Goal: Task Accomplishment & Management: Manage account settings

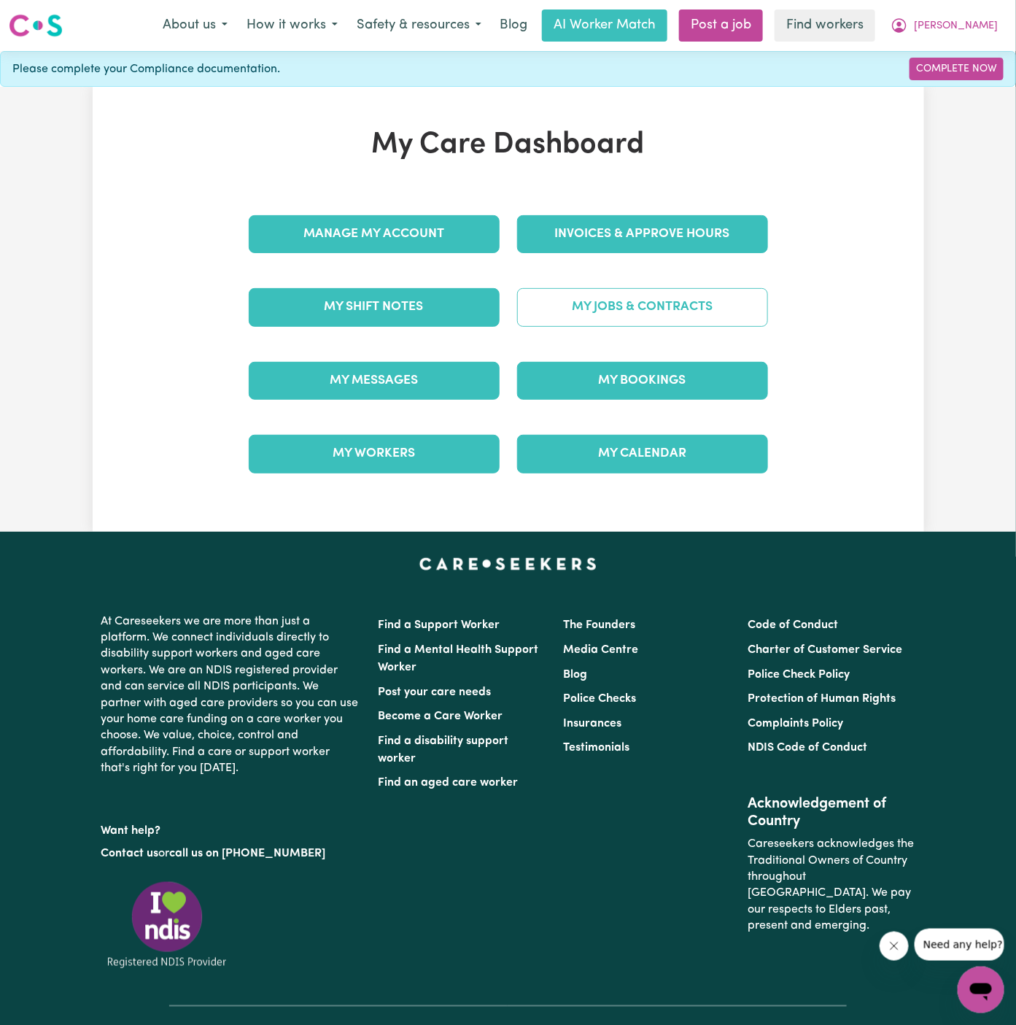
click at [684, 324] on link "My Jobs & Contracts" at bounding box center [642, 307] width 251 height 38
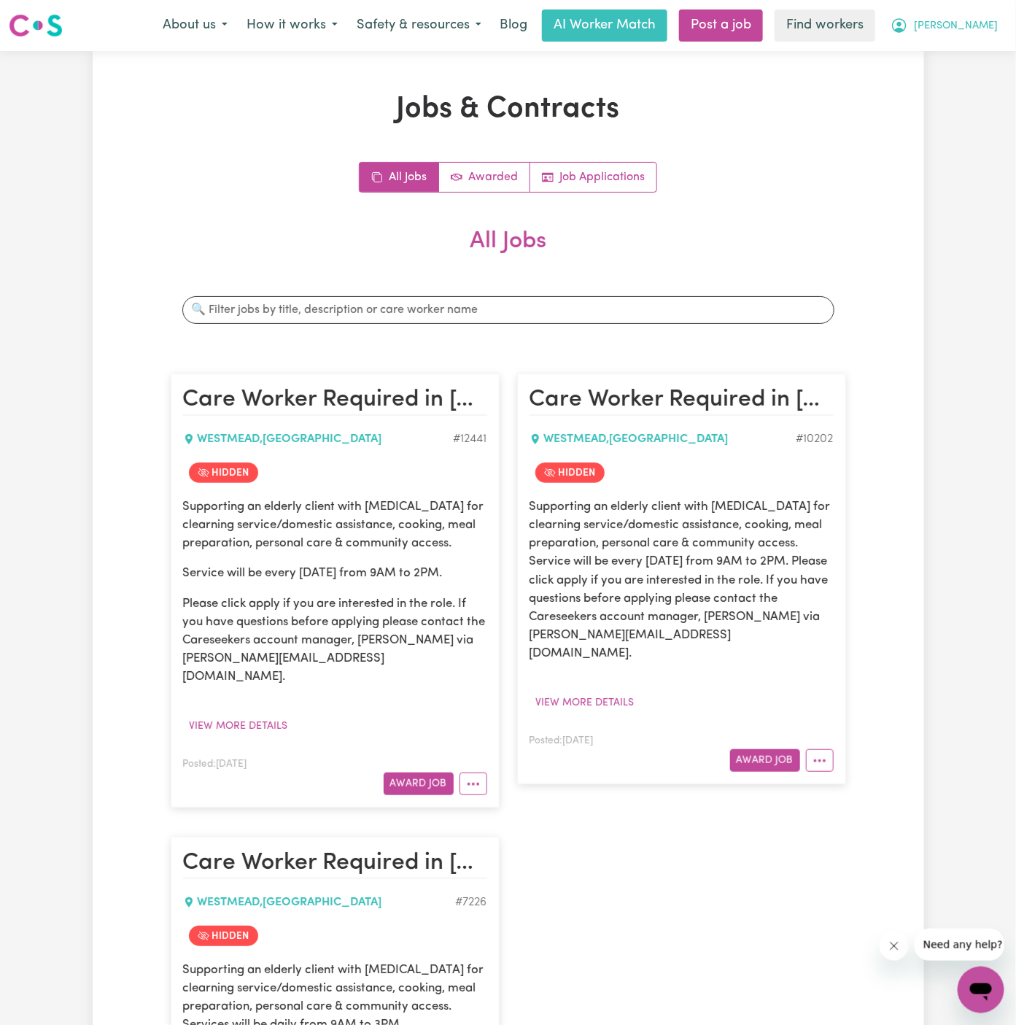
click at [981, 26] on span "[PERSON_NAME]" at bounding box center [956, 26] width 84 height 16
click at [981, 58] on link "My Dashboard" at bounding box center [949, 57] width 115 height 28
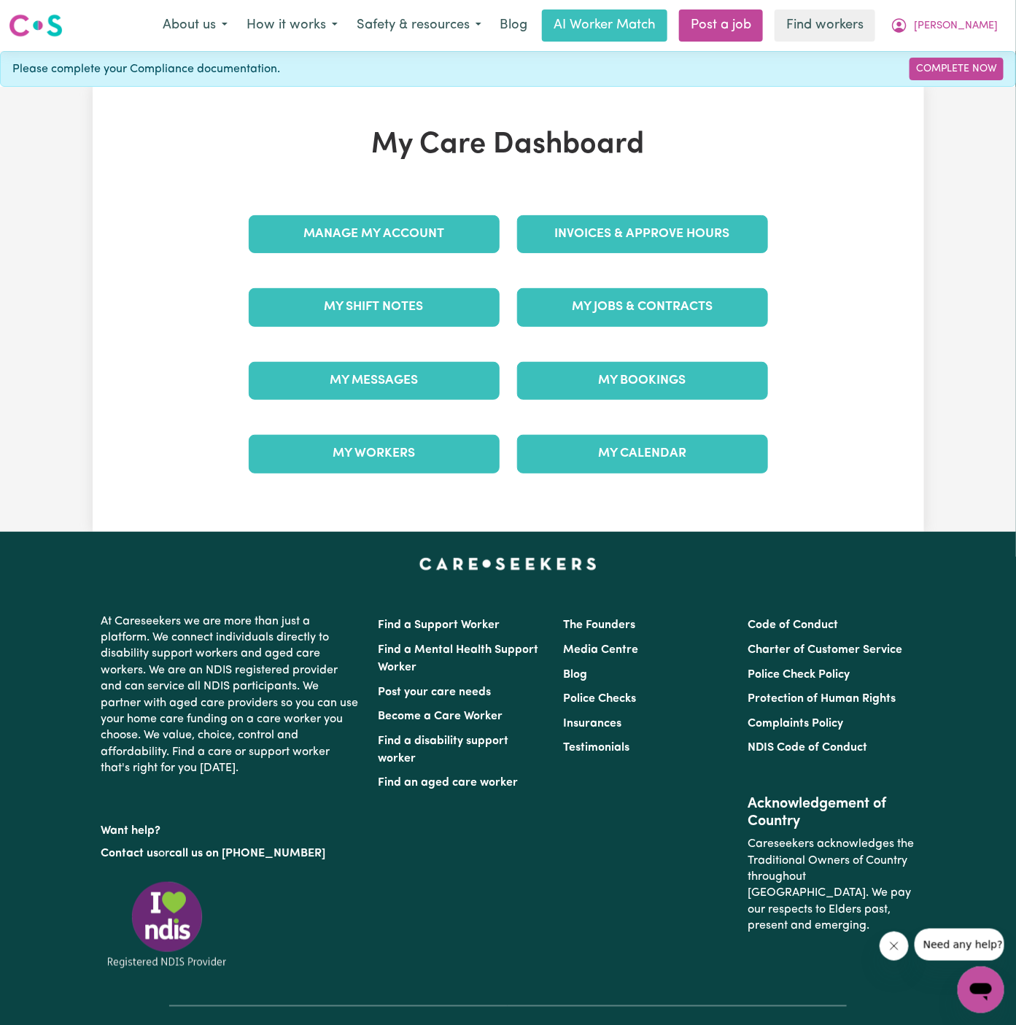
click at [438, 207] on div "Manage My Account" at bounding box center [374, 234] width 269 height 73
click at [438, 220] on link "Manage My Account" at bounding box center [374, 234] width 251 height 38
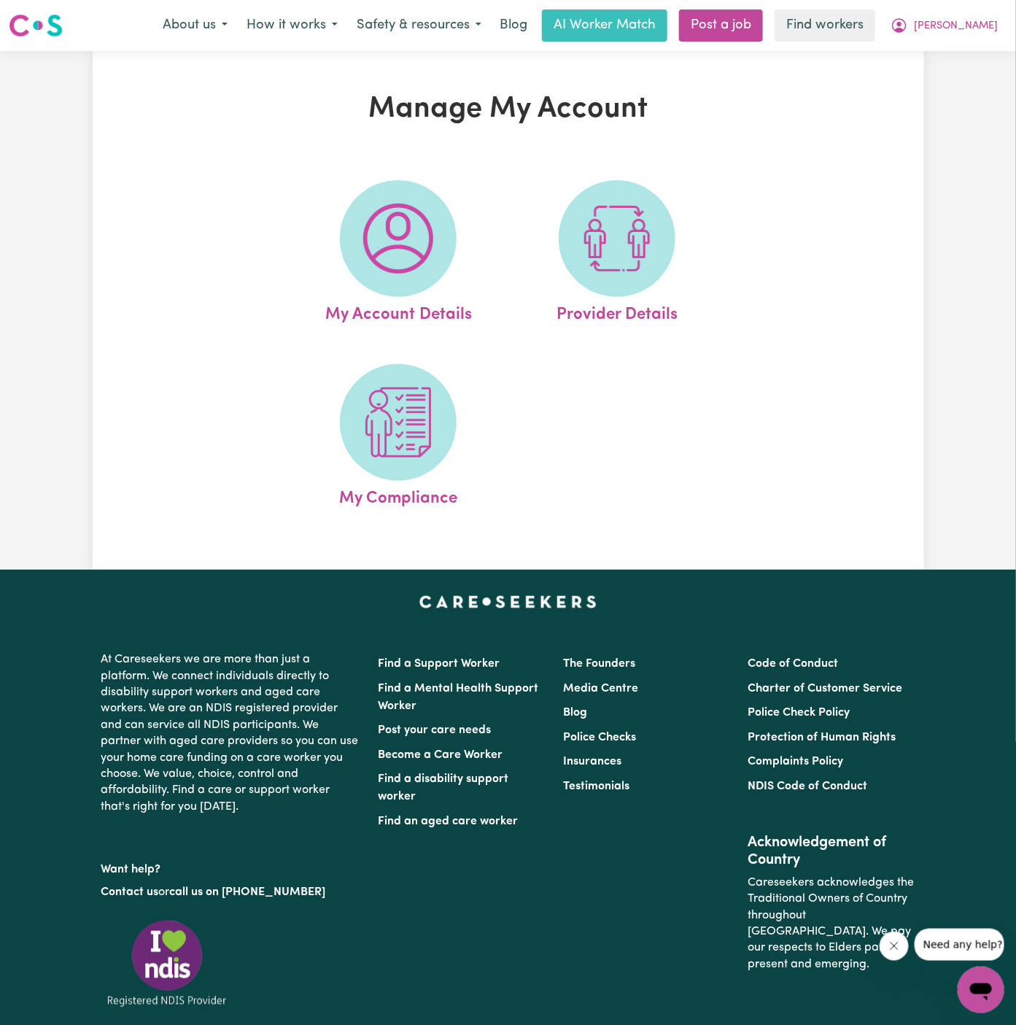
click at [438, 220] on span at bounding box center [398, 238] width 117 height 117
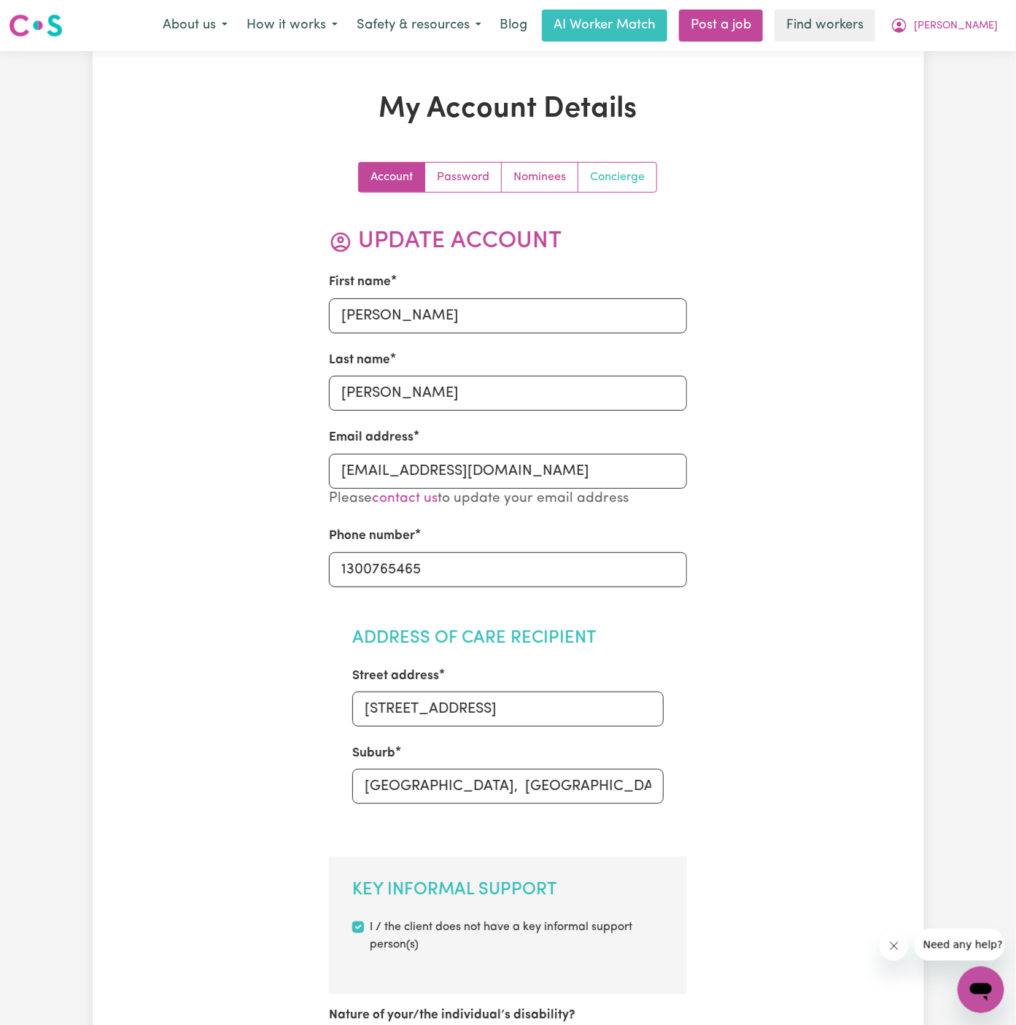
click at [598, 182] on link "Concierge" at bounding box center [618, 177] width 78 height 29
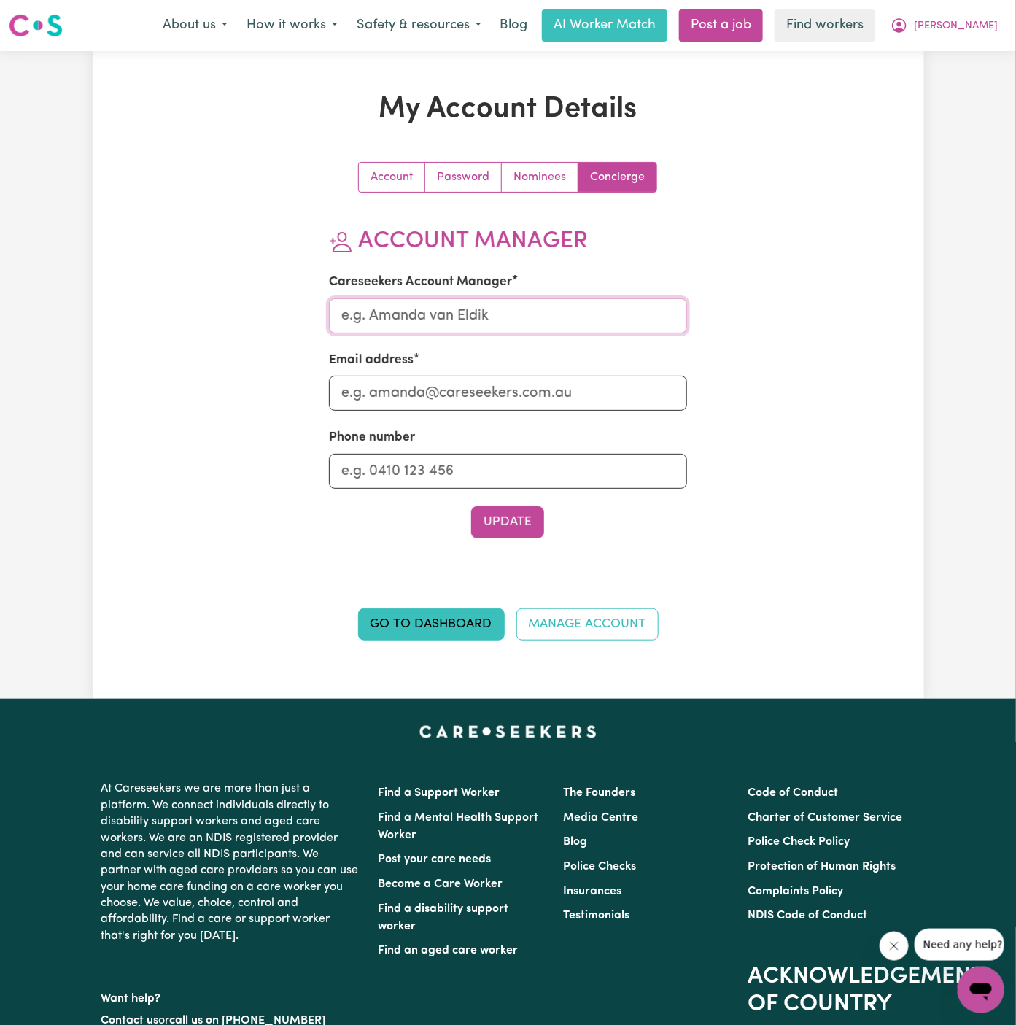
click at [525, 312] on input "Careseekers Account Manager" at bounding box center [508, 315] width 358 height 35
type input "Annie"
click at [522, 388] on input "Email address" at bounding box center [508, 393] width 358 height 35
type input "annie@careseekers.com.au"
click at [509, 517] on button "Update" at bounding box center [507, 522] width 73 height 32
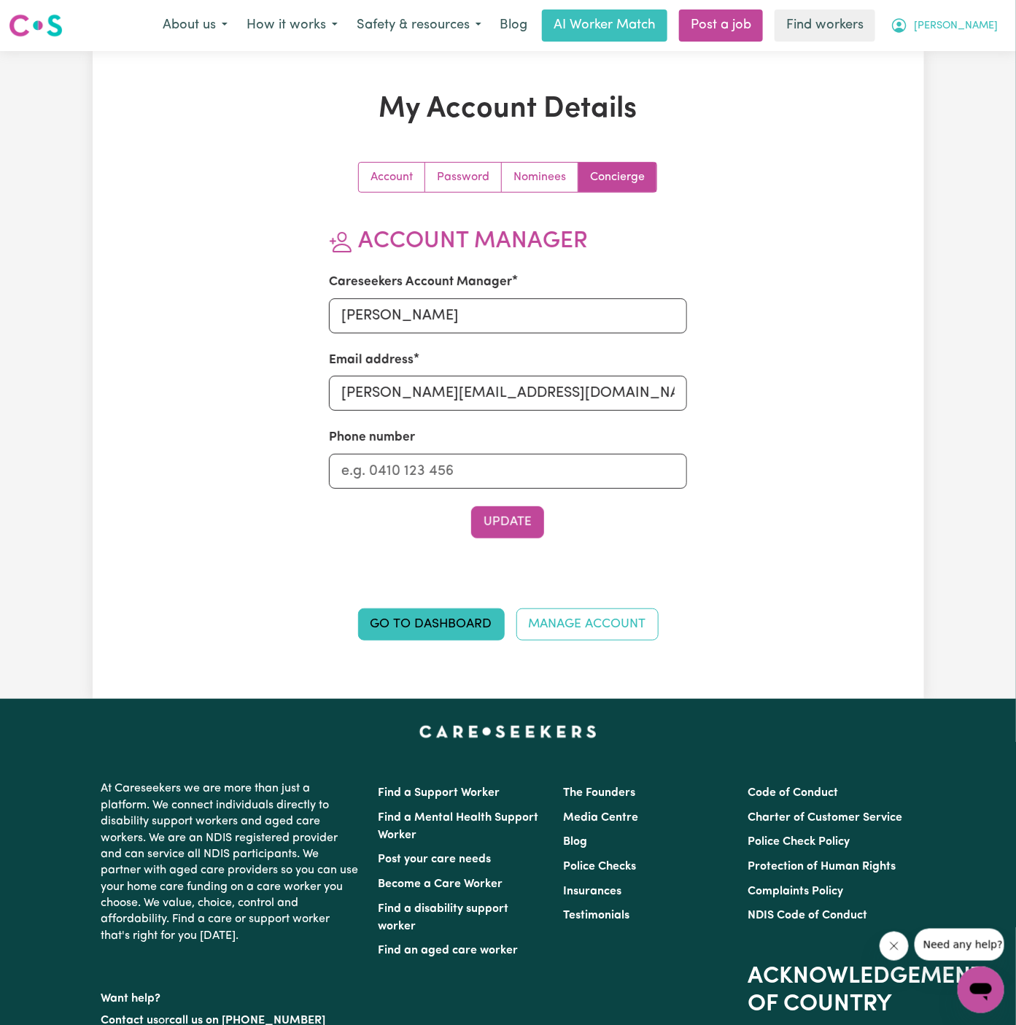
click at [984, 22] on span "[PERSON_NAME]" at bounding box center [956, 26] width 84 height 16
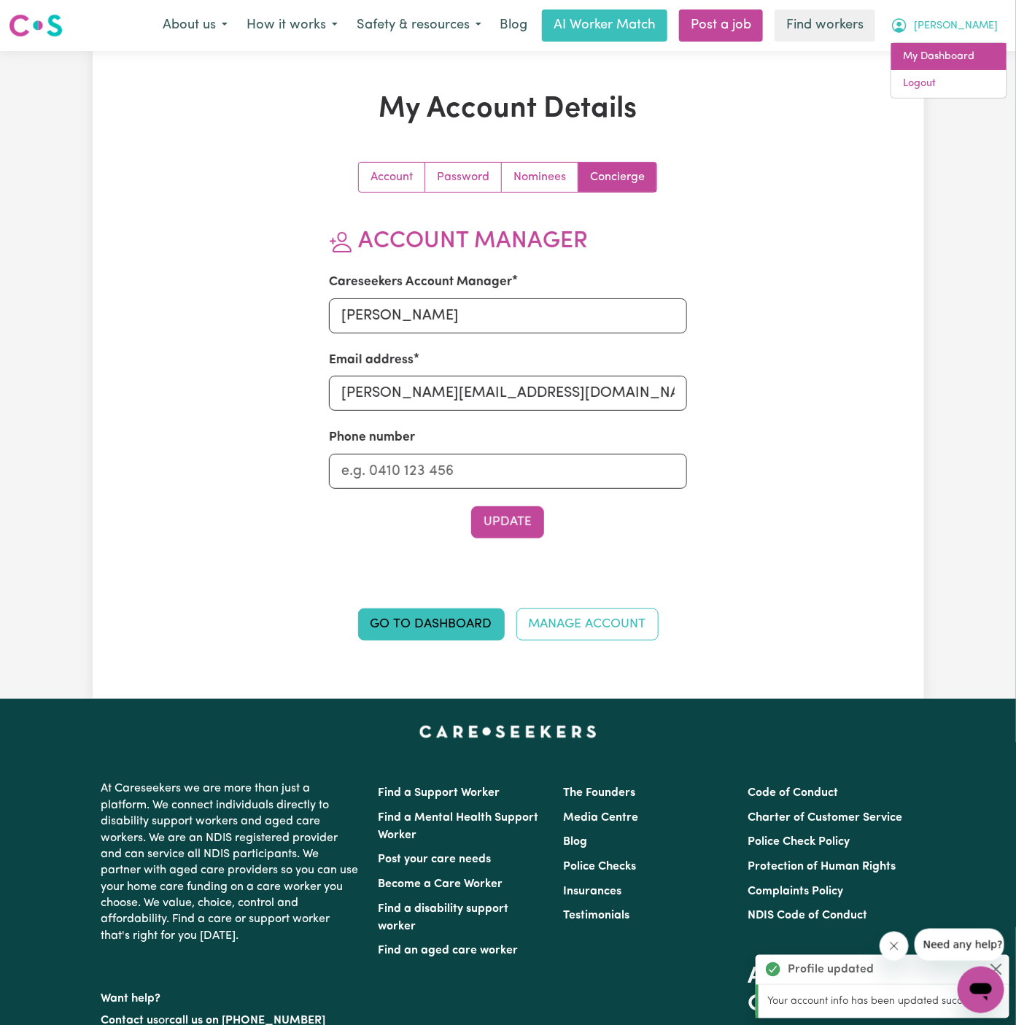
click at [973, 48] on link "My Dashboard" at bounding box center [949, 57] width 115 height 28
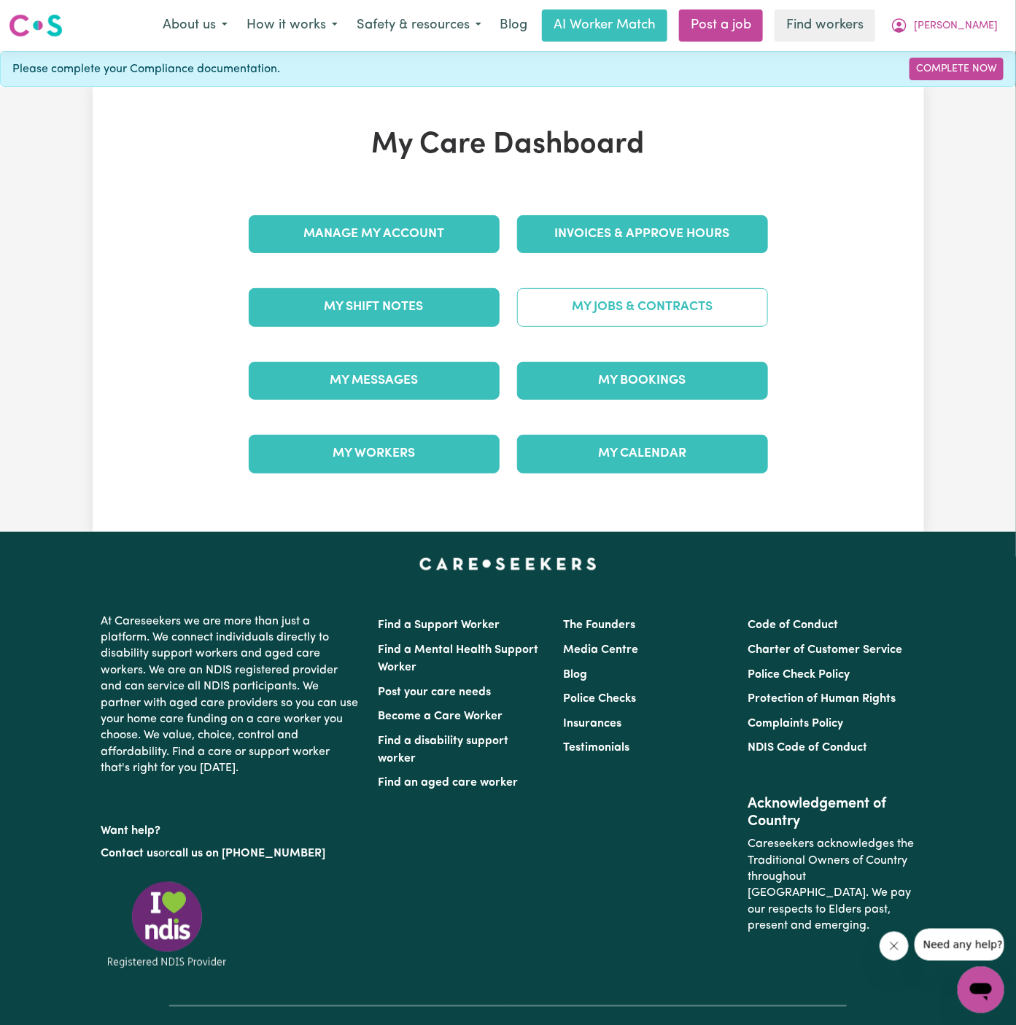
click at [645, 312] on link "My Jobs & Contracts" at bounding box center [642, 307] width 251 height 38
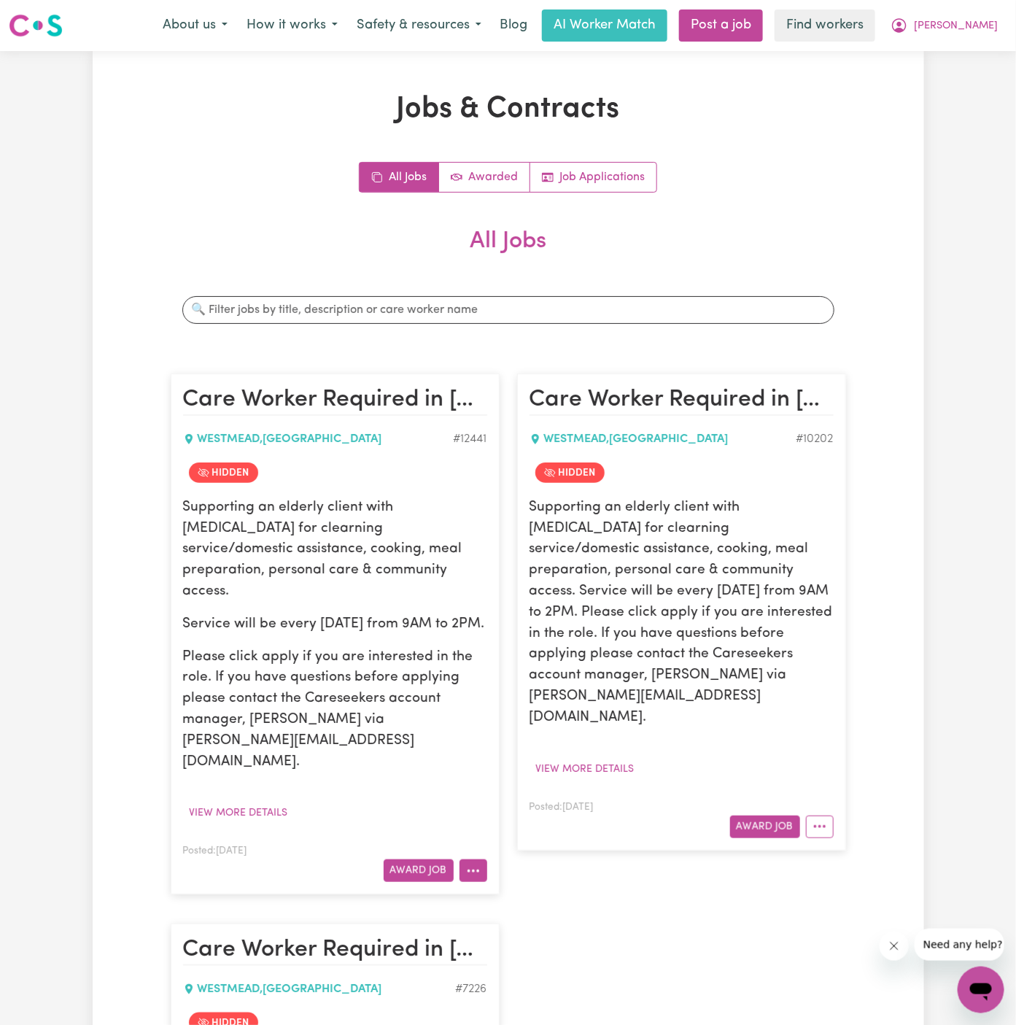
click at [474, 864] on icon "More options" at bounding box center [473, 871] width 15 height 15
click at [234, 803] on article "Care Worker Required in Westmead, NSW WESTMEAD , New South Wales # 12441 Hidden…" at bounding box center [335, 634] width 329 height 521
click at [261, 802] on button "View more details" at bounding box center [239, 813] width 112 height 23
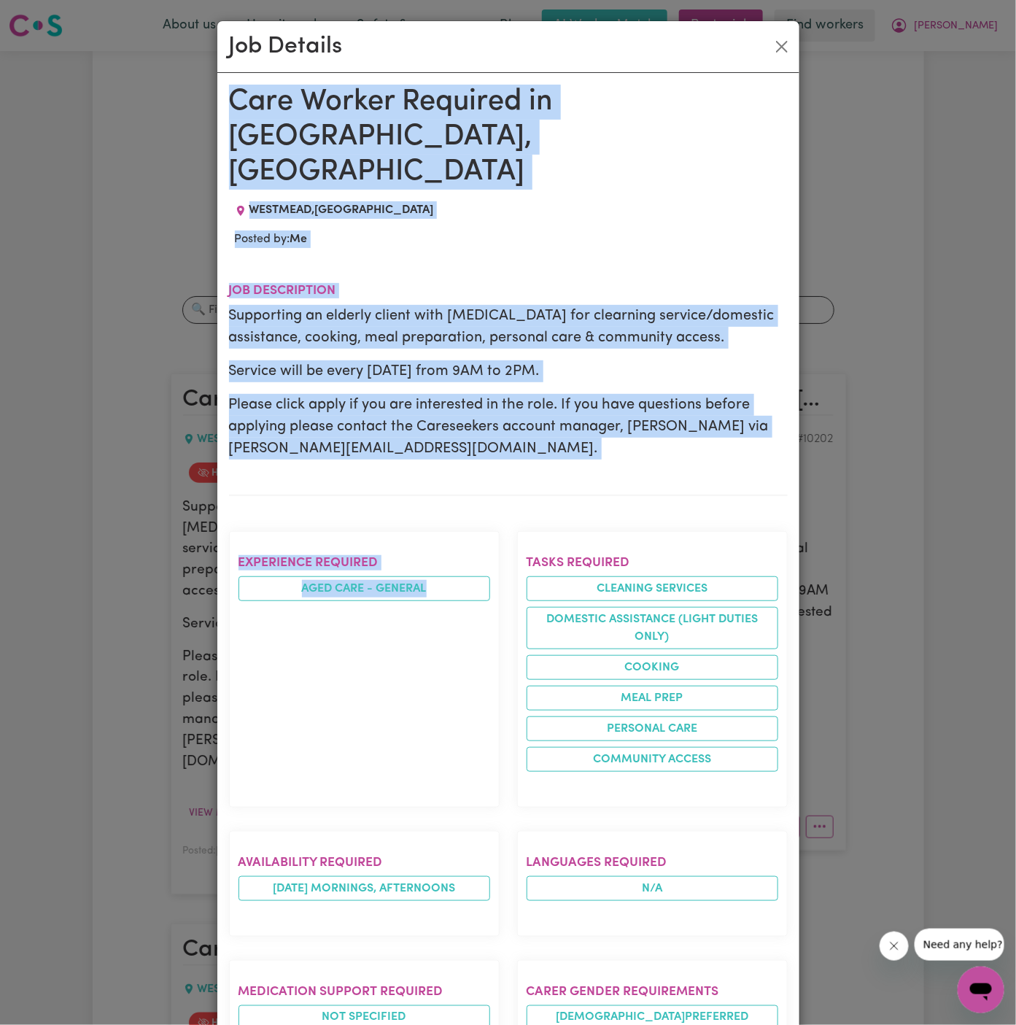
drag, startPoint x: 235, startPoint y: 105, endPoint x: 423, endPoint y: 1026, distance: 939.9
click at [423, 1025] on html "Menu About us How it works Safety & resources Blog AI Worker Match Post a job F…" at bounding box center [508, 1007] width 1016 height 2014
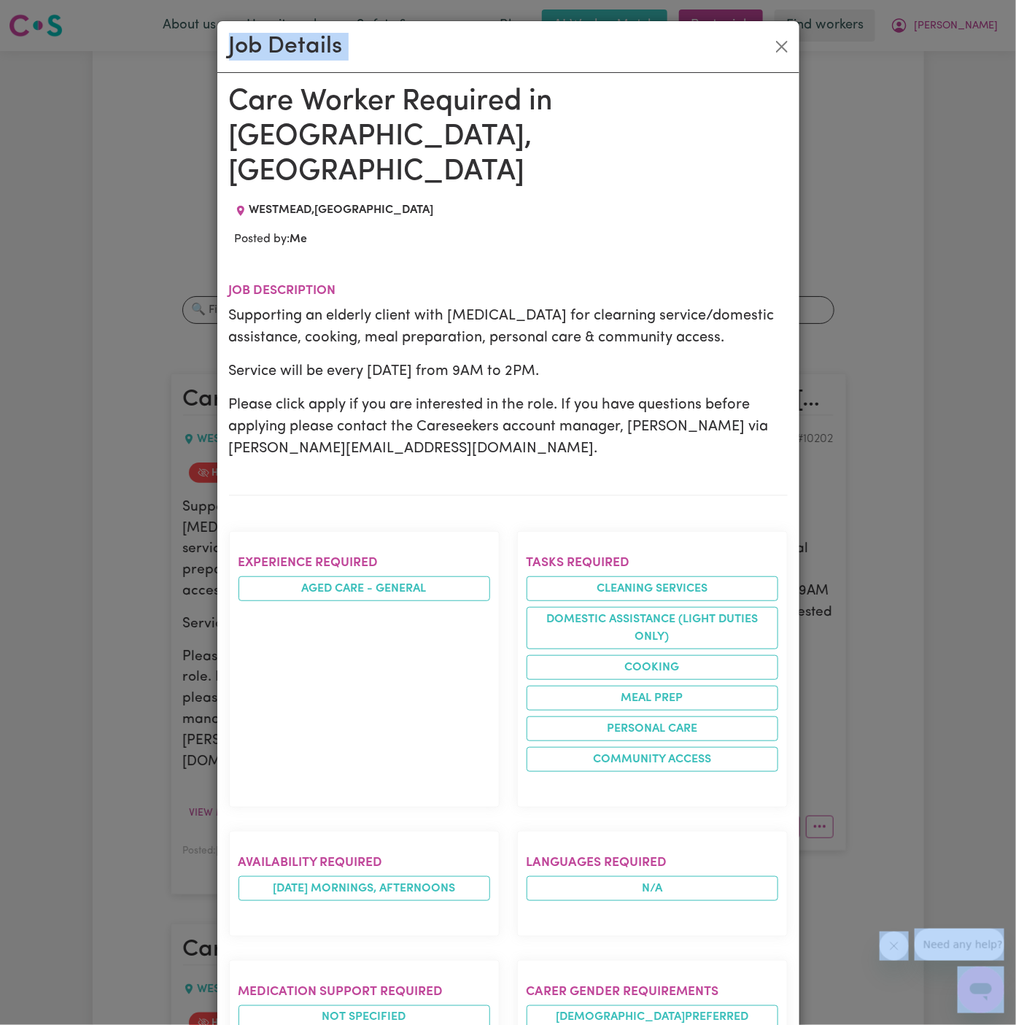
scroll to position [12, 0]
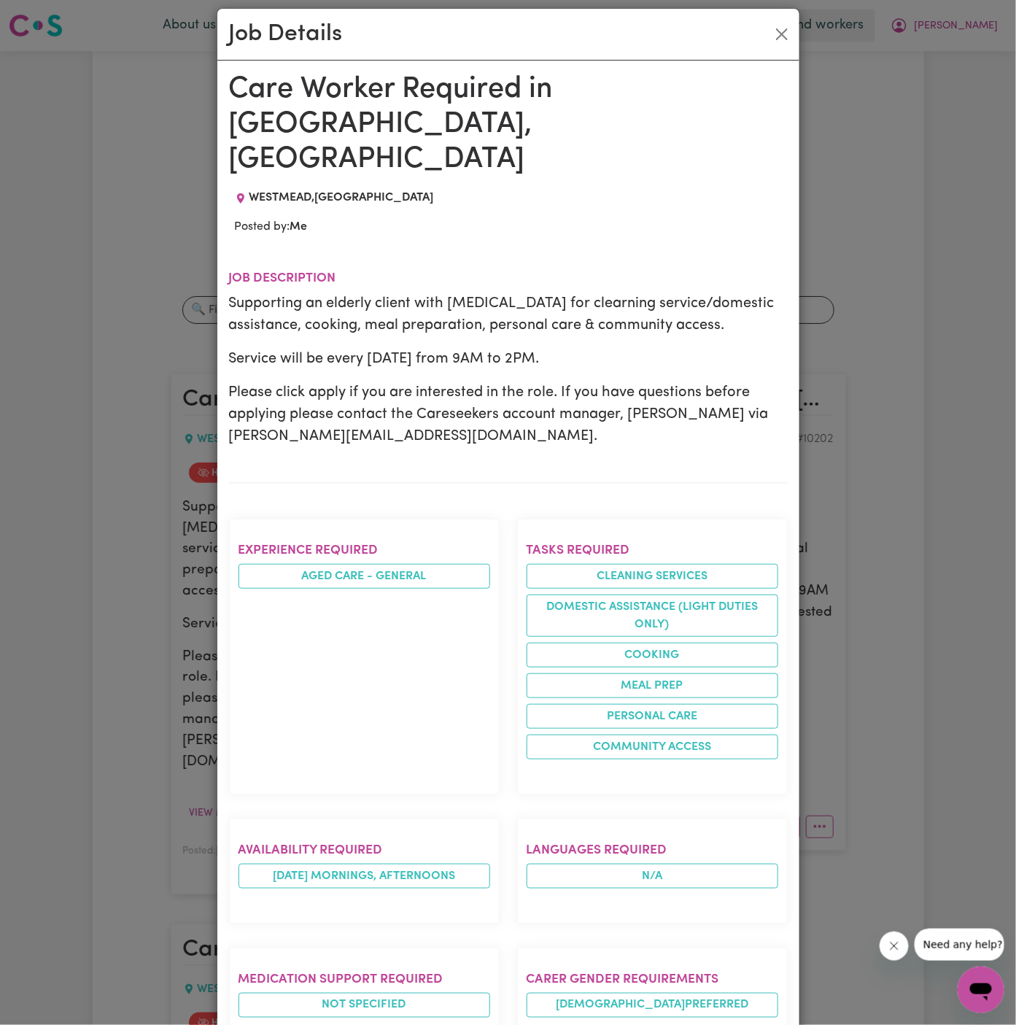
click at [369, 588] on section "Experience required Aged care - General" at bounding box center [364, 657] width 271 height 277
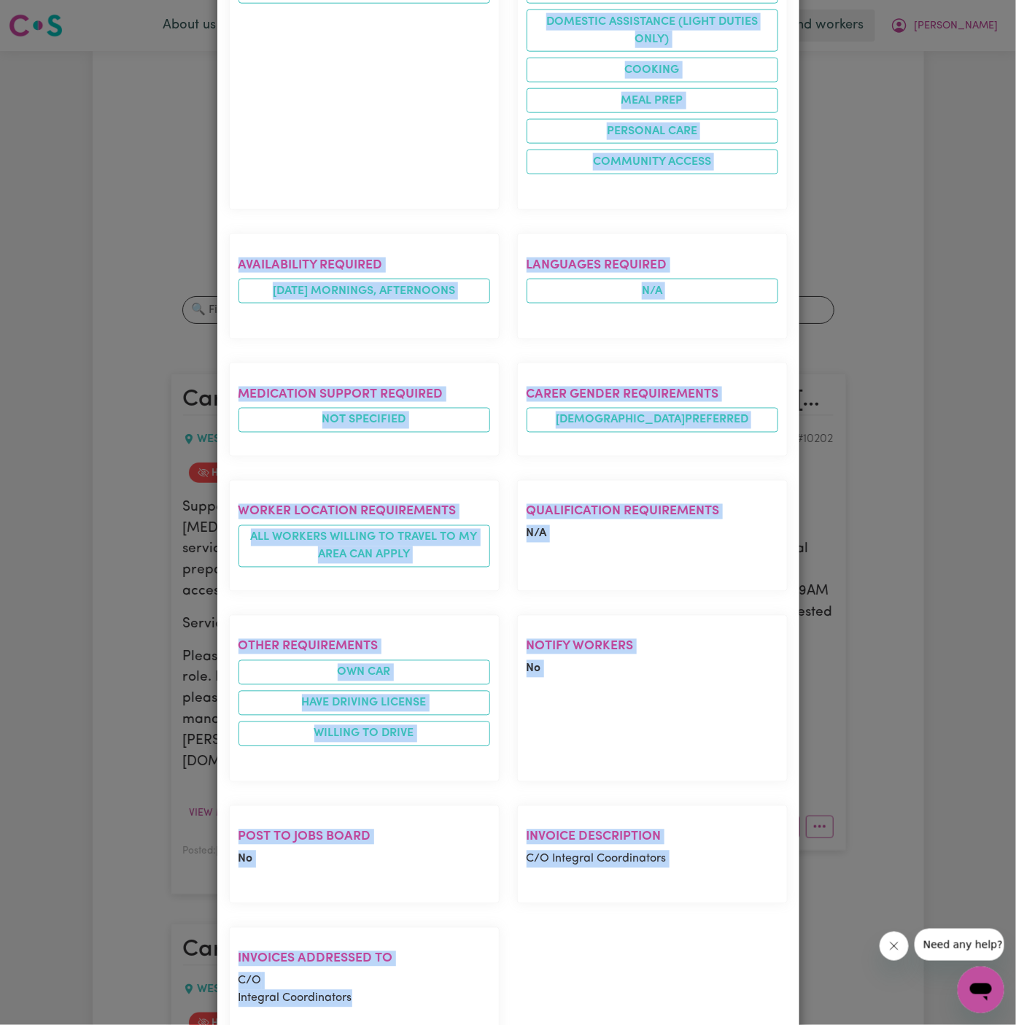
scroll to position [605, 0]
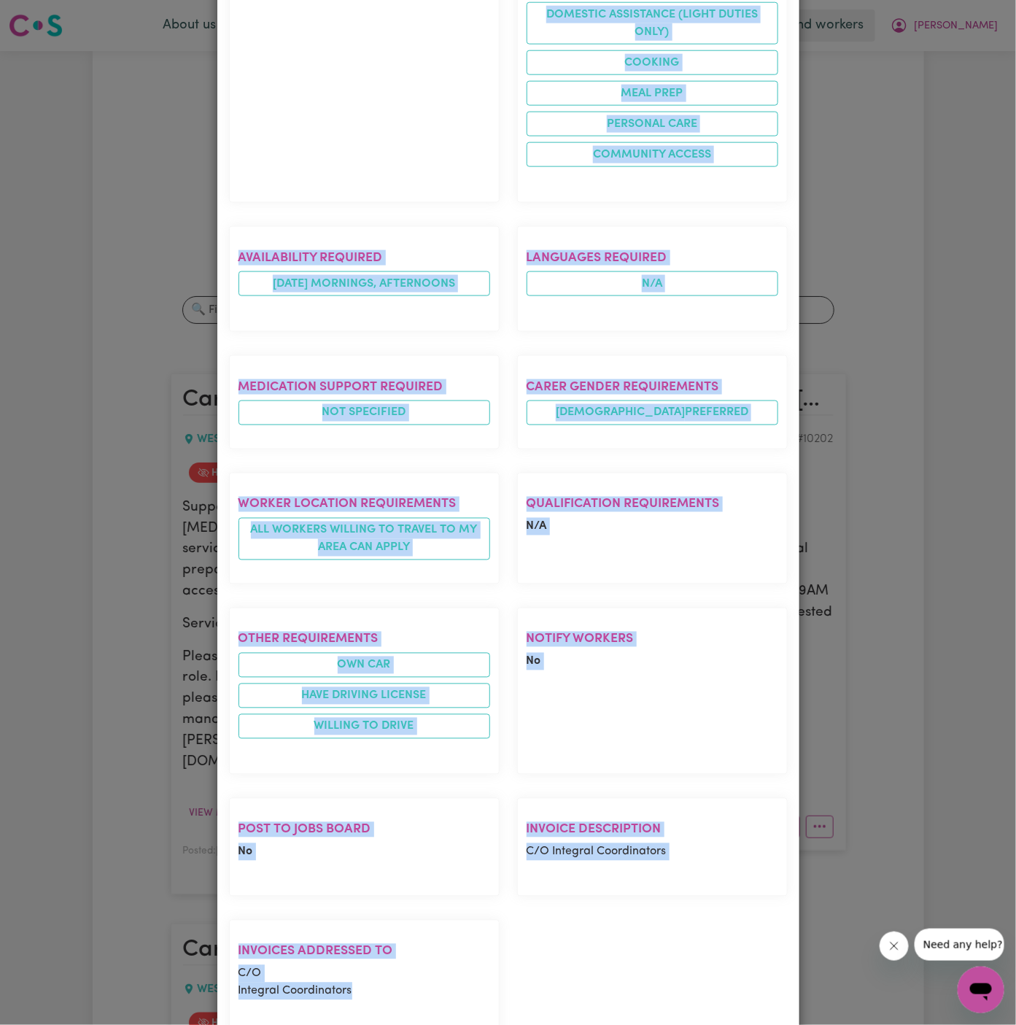
drag, startPoint x: 230, startPoint y: 85, endPoint x: 527, endPoint y: 902, distance: 868.9
click at [527, 902] on div "Care Worker Required in Westmead, NSW WESTMEAD , New South Wales Posted by: Me …" at bounding box center [508, 276] width 559 height 1592
copy div "Care Worker Required in Westmead, NSW WESTMEAD , New South Wales Posted by: Me …"
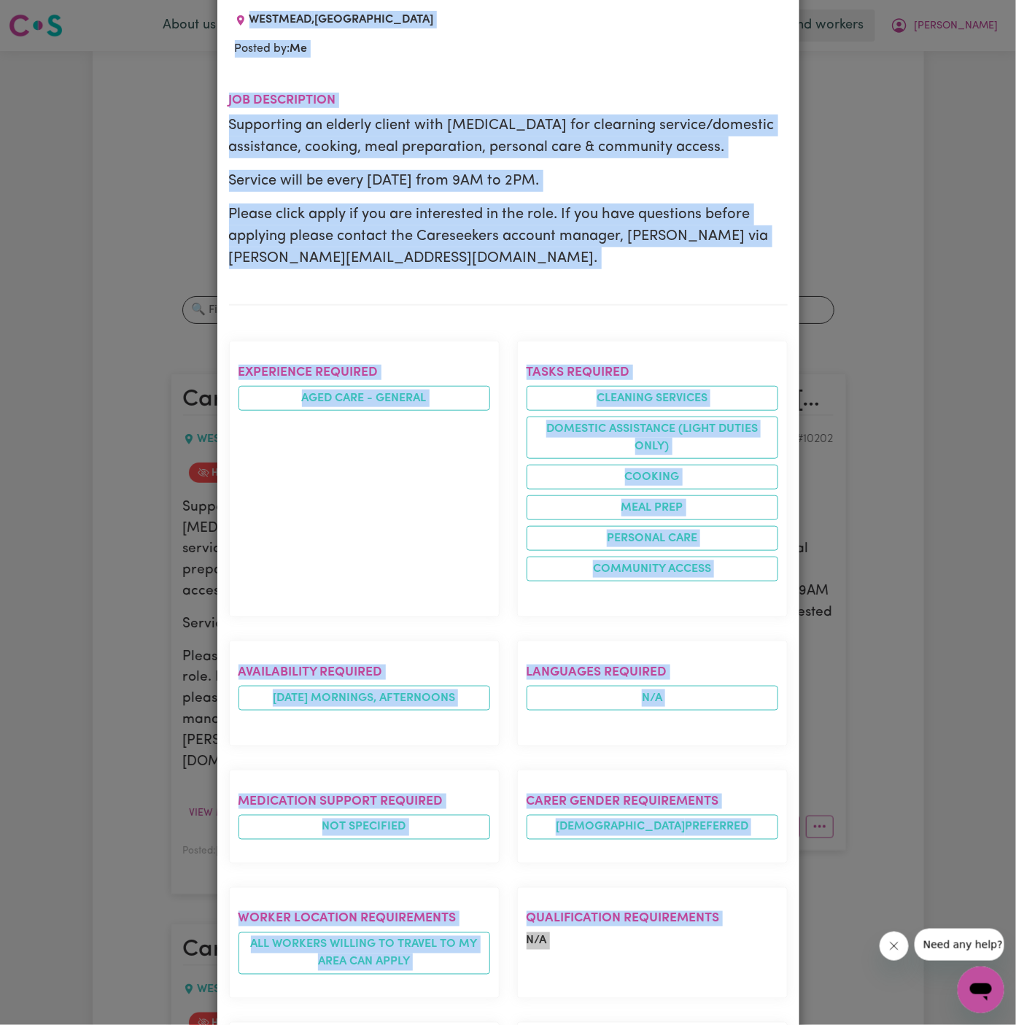
scroll to position [0, 0]
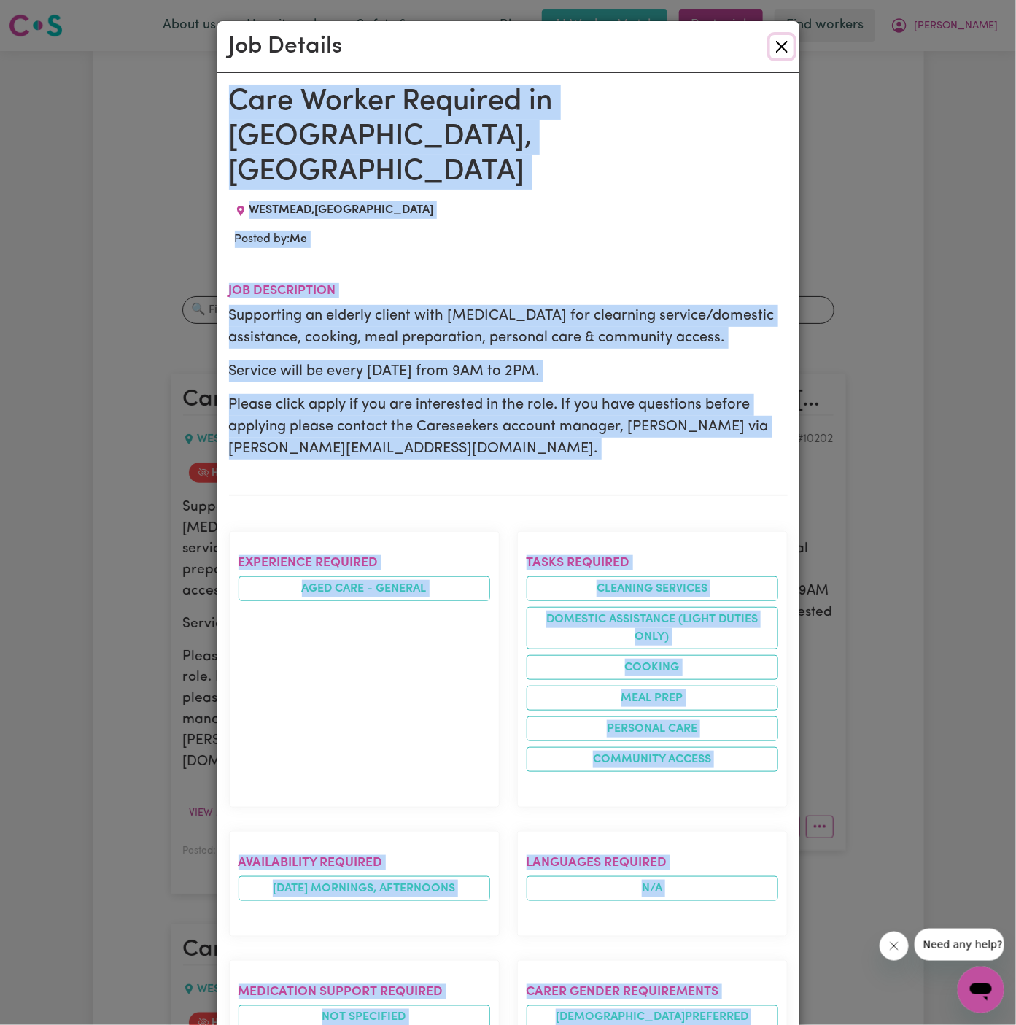
click at [779, 50] on button "Close" at bounding box center [782, 46] width 23 height 23
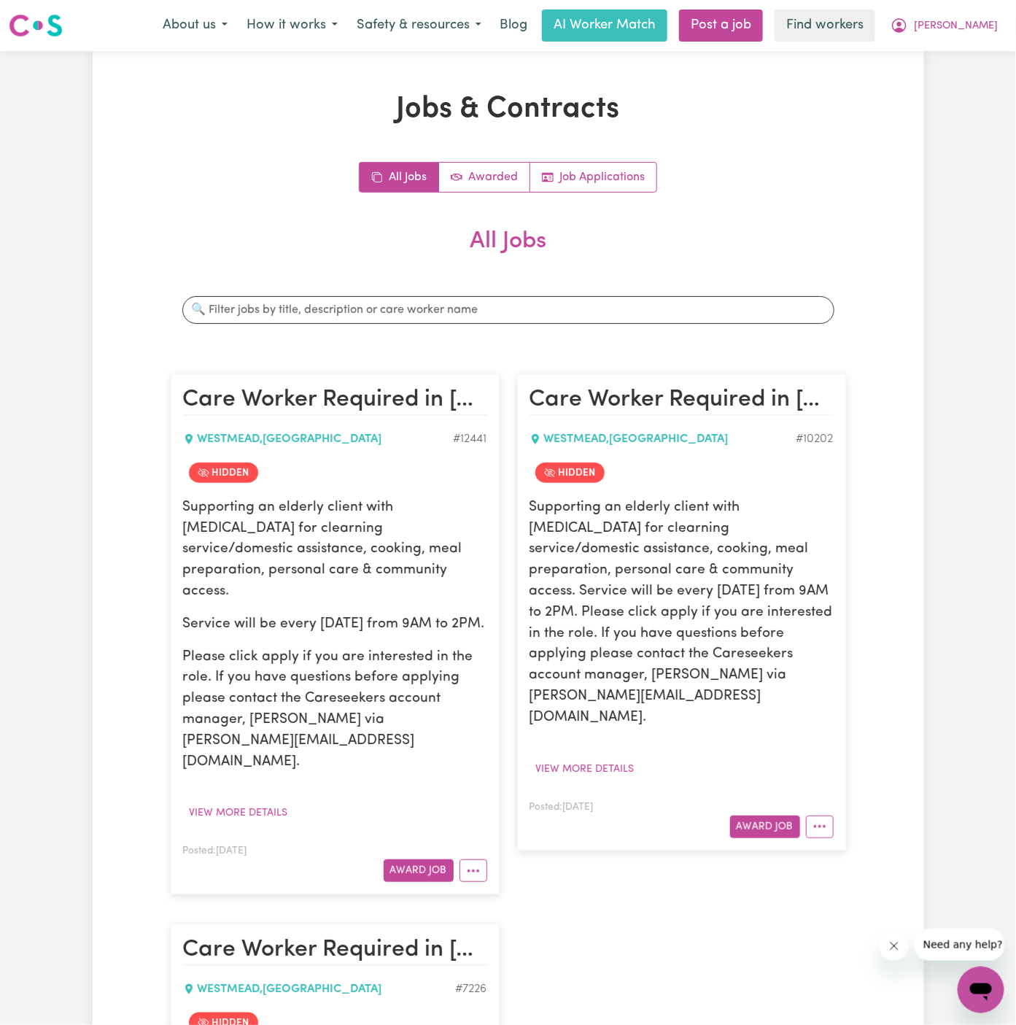
click at [808, 154] on div "Jobs & Contracts All Jobs Awarded Job Applications All Jobs Search jobs Care Wo…" at bounding box center [508, 719] width 693 height 1254
click at [763, 28] on link "Post a job" at bounding box center [721, 25] width 84 height 32
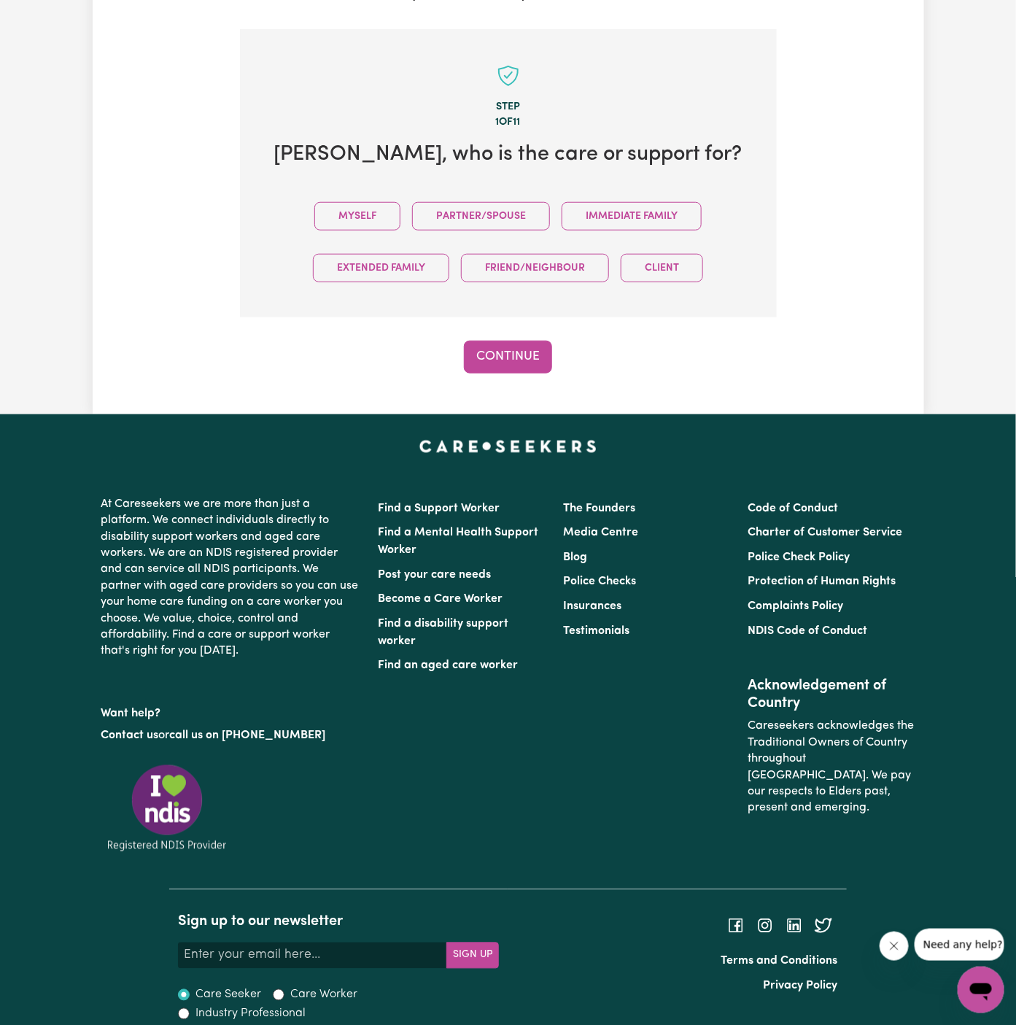
scroll to position [365, 0]
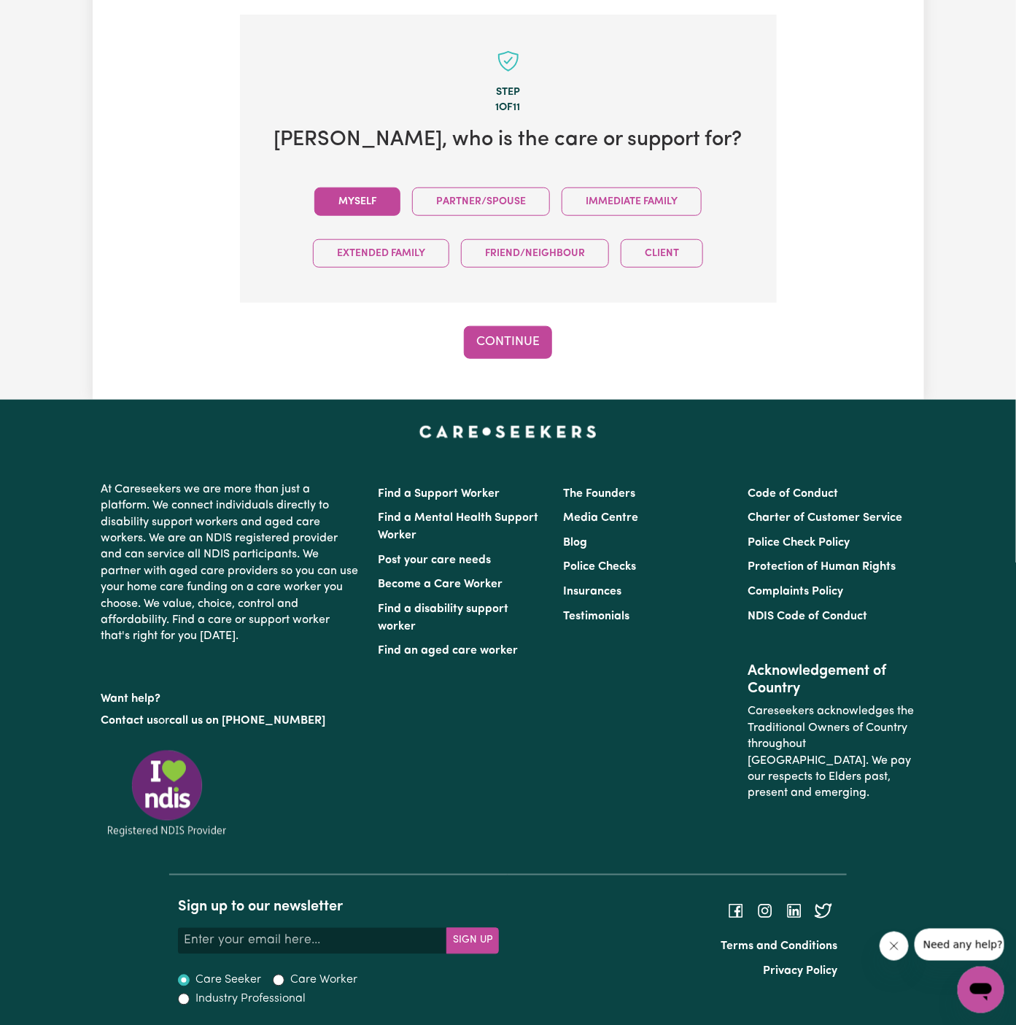
click at [389, 188] on button "Myself" at bounding box center [358, 202] width 86 height 28
click at [520, 356] on button "Continue" at bounding box center [508, 342] width 88 height 32
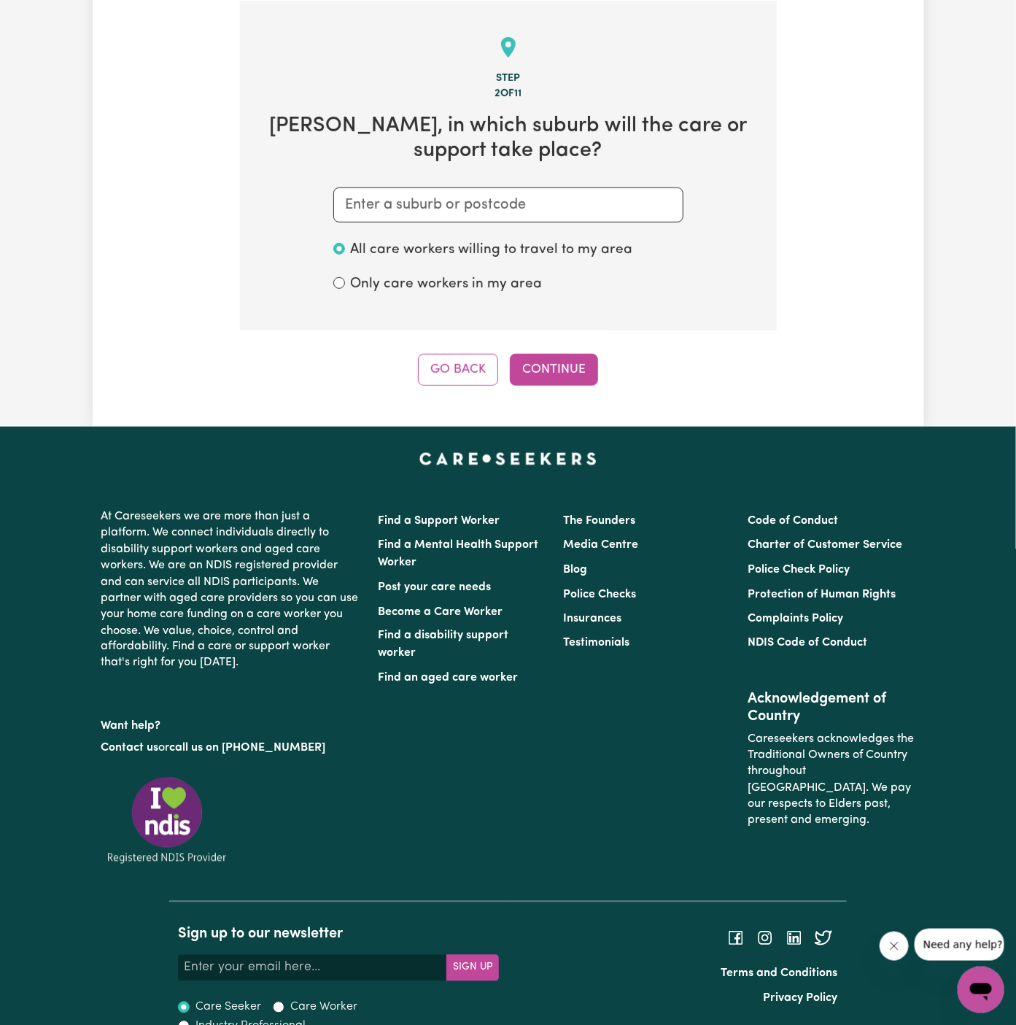
click at [531, 223] on section "Step 2 of 11 John , in which suburb will the care or support take place? All ca…" at bounding box center [508, 166] width 537 height 330
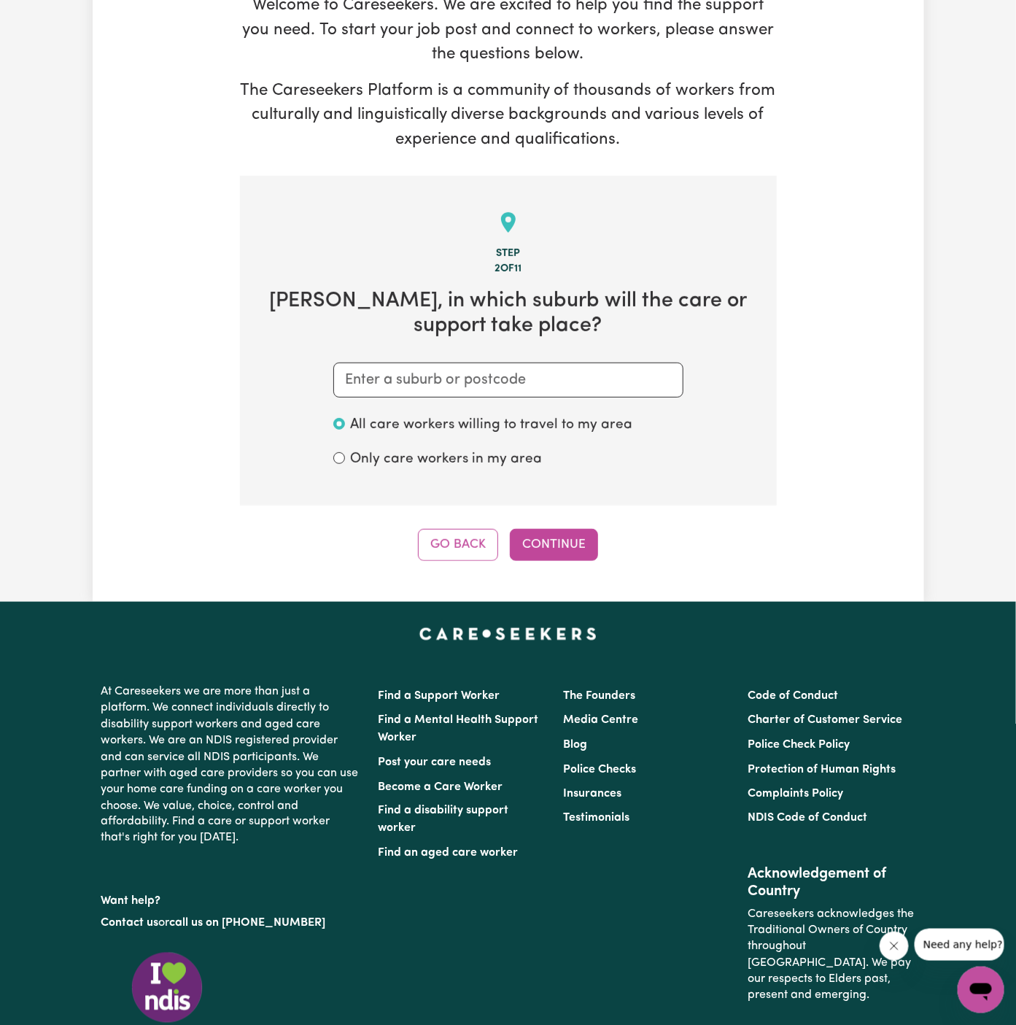
scroll to position [0, 0]
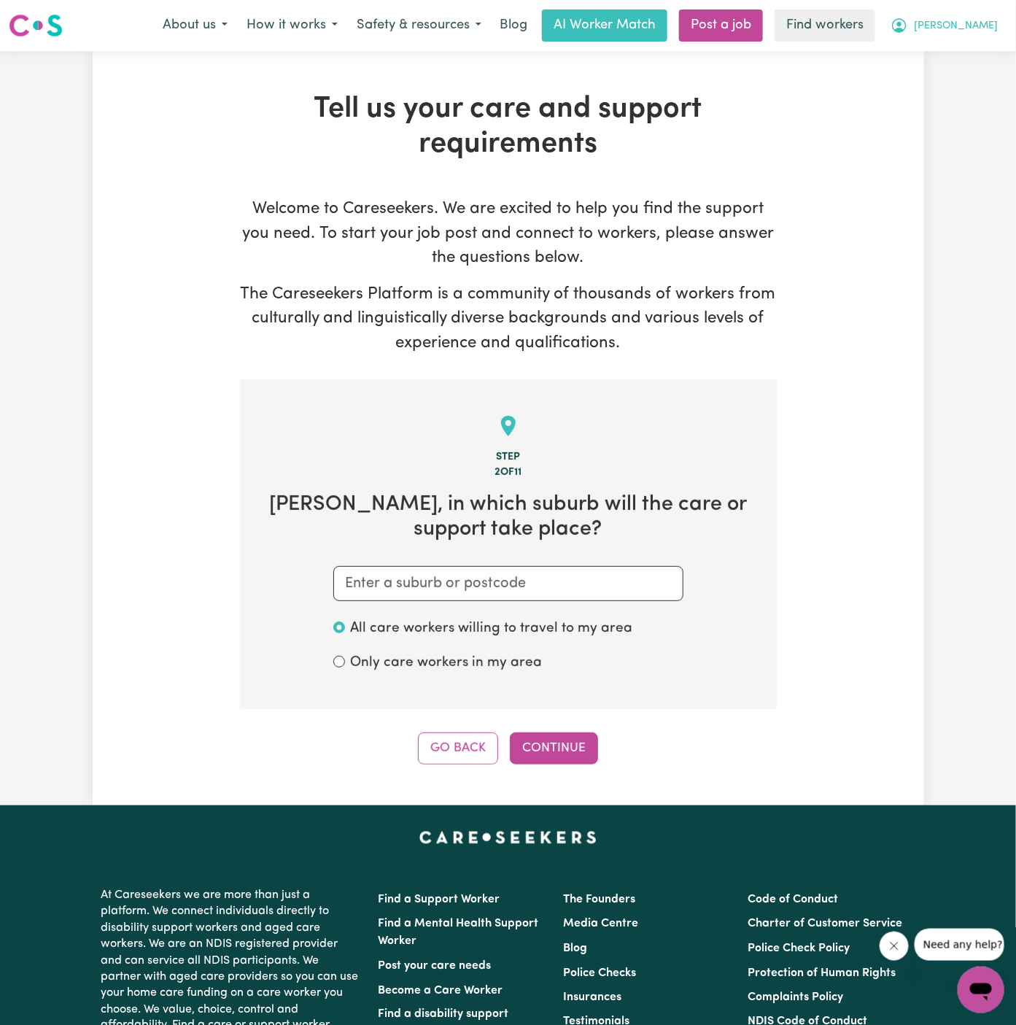
click at [989, 29] on span "[PERSON_NAME]" at bounding box center [956, 26] width 84 height 16
click at [981, 52] on link "My Dashboard" at bounding box center [949, 57] width 115 height 28
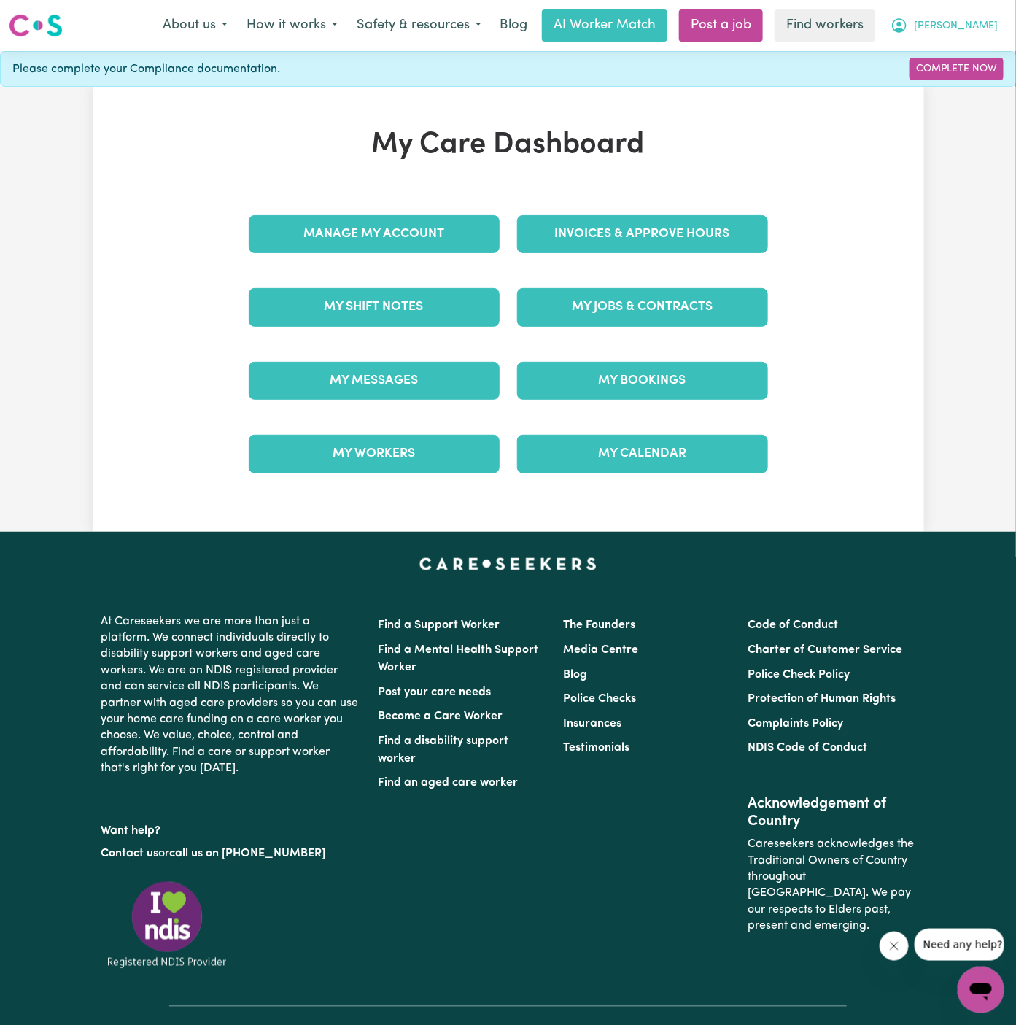
click at [995, 10] on button "[PERSON_NAME]" at bounding box center [944, 25] width 126 height 31
click at [974, 78] on link "Logout" at bounding box center [949, 84] width 115 height 28
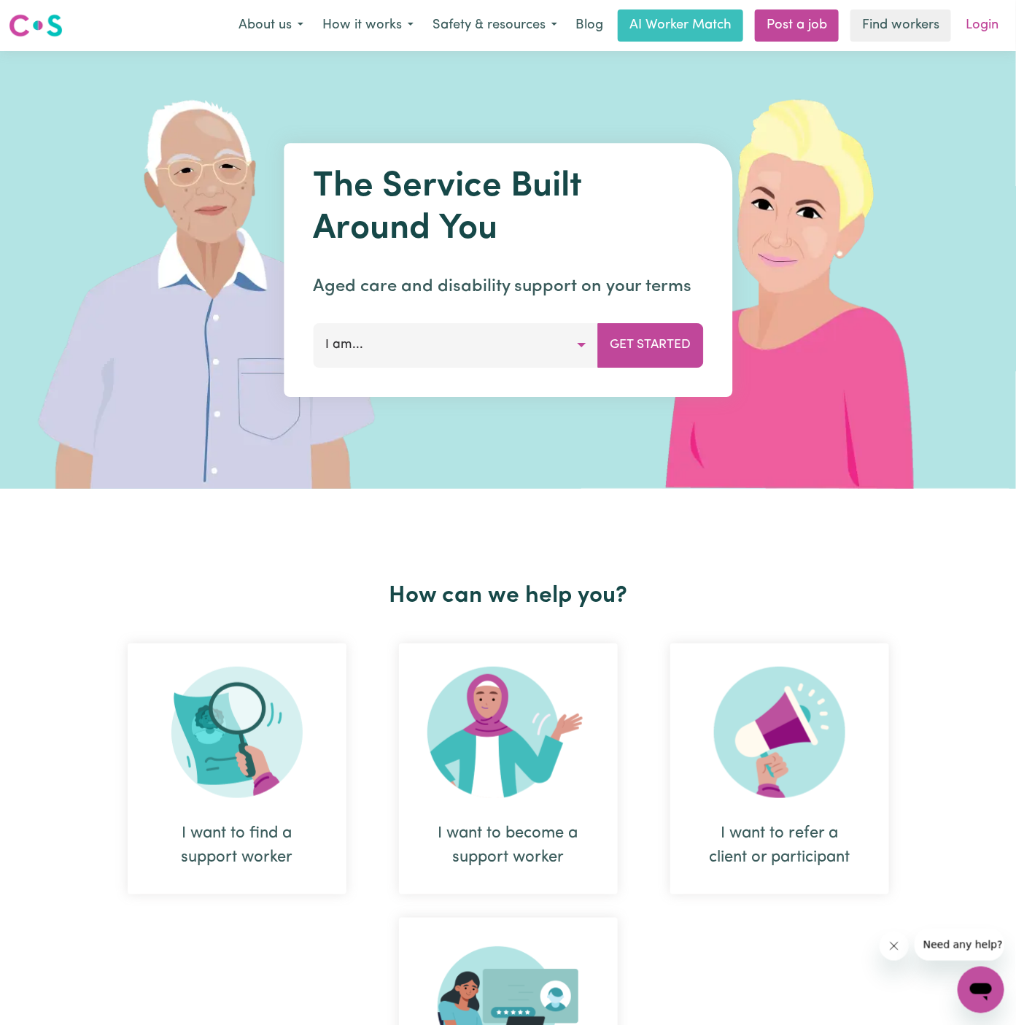
click at [962, 39] on link "Login" at bounding box center [982, 25] width 50 height 32
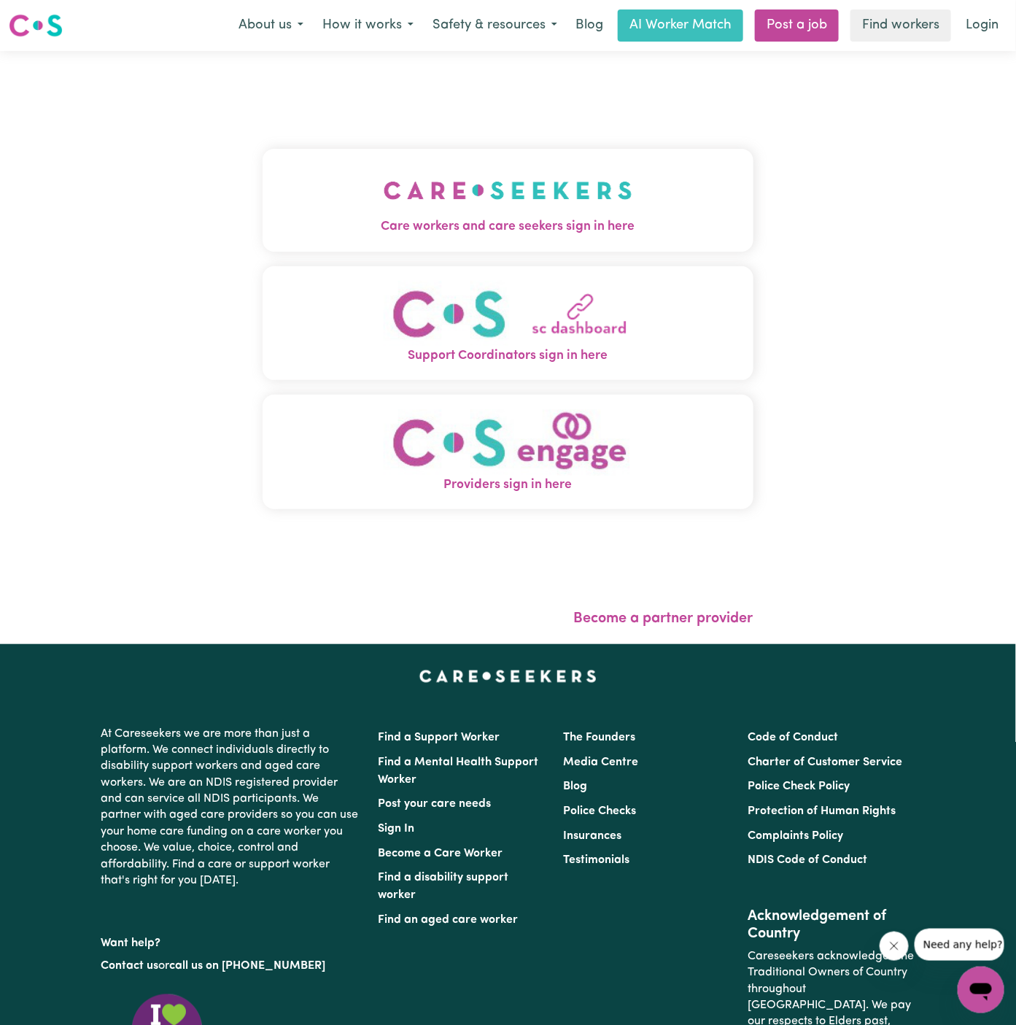
click at [587, 225] on span "Care workers and care seekers sign in here" at bounding box center [508, 226] width 491 height 19
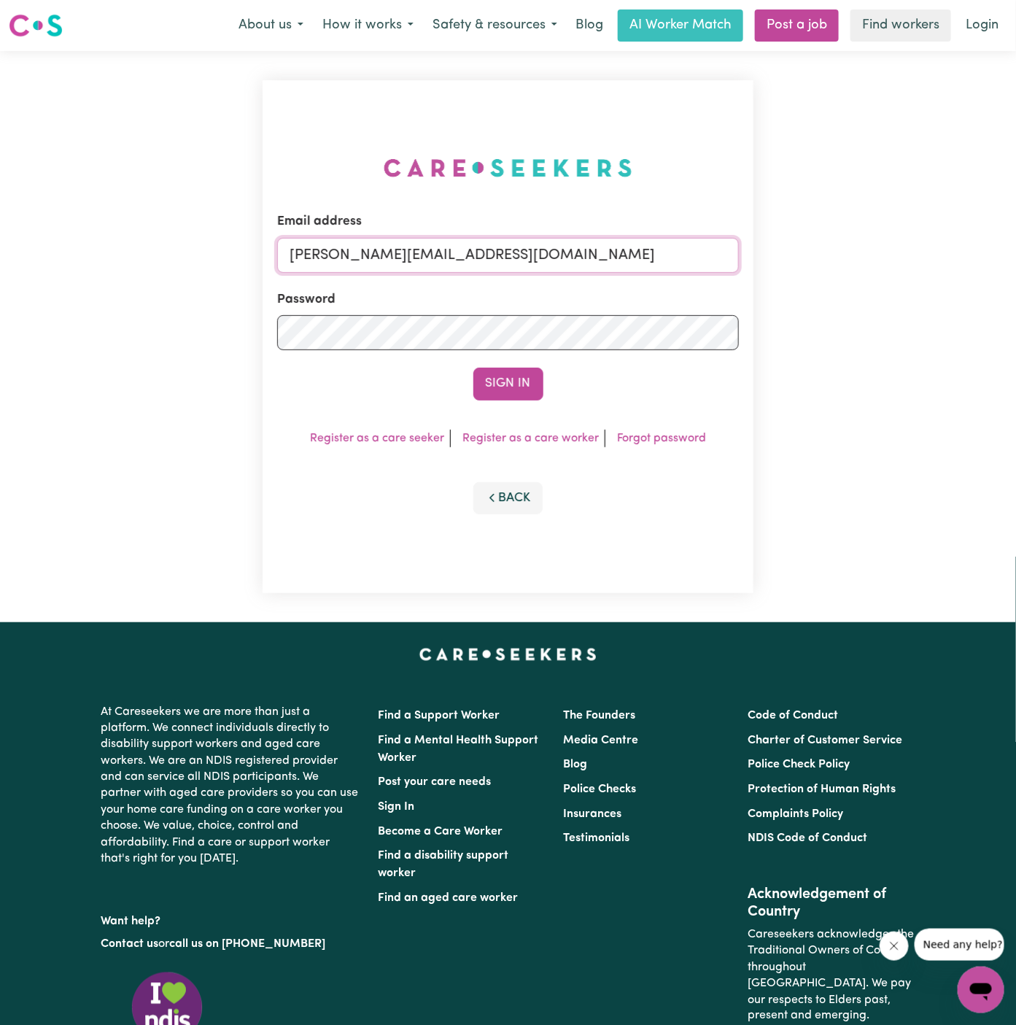
click at [567, 252] on input "dyan@careseekers.com.au" at bounding box center [508, 255] width 462 height 35
drag, startPoint x: 363, startPoint y: 255, endPoint x: 1002, endPoint y: 256, distance: 638.5
click at [1002, 256] on div "Email address superuser~AlbeyMtColahALC@careseekers.com.au Password Sign In Reg…" at bounding box center [508, 336] width 1016 height 571
type input "superuser~JohnLenaneFC@careseekers.com.au"
click at [474, 368] on button "Sign In" at bounding box center [509, 384] width 70 height 32
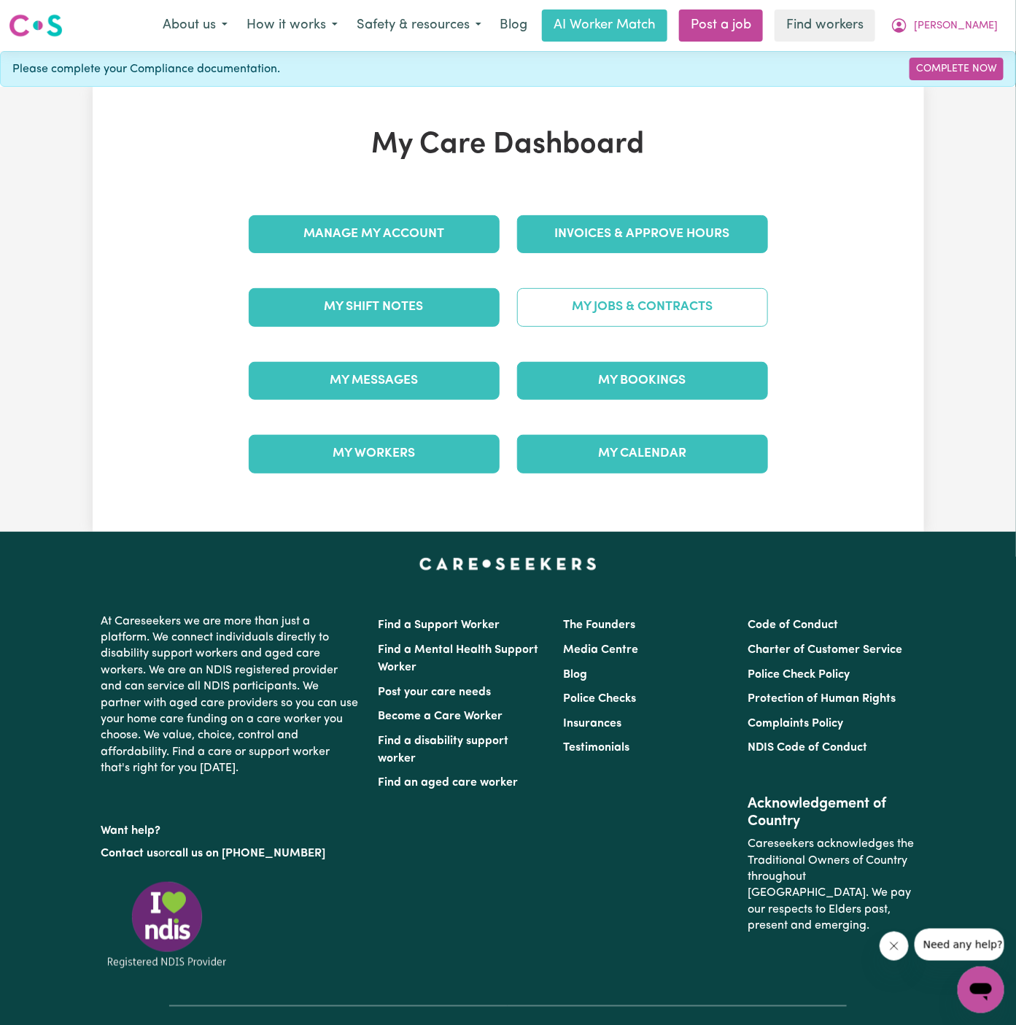
click at [760, 290] on link "My Jobs & Contracts" at bounding box center [642, 307] width 251 height 38
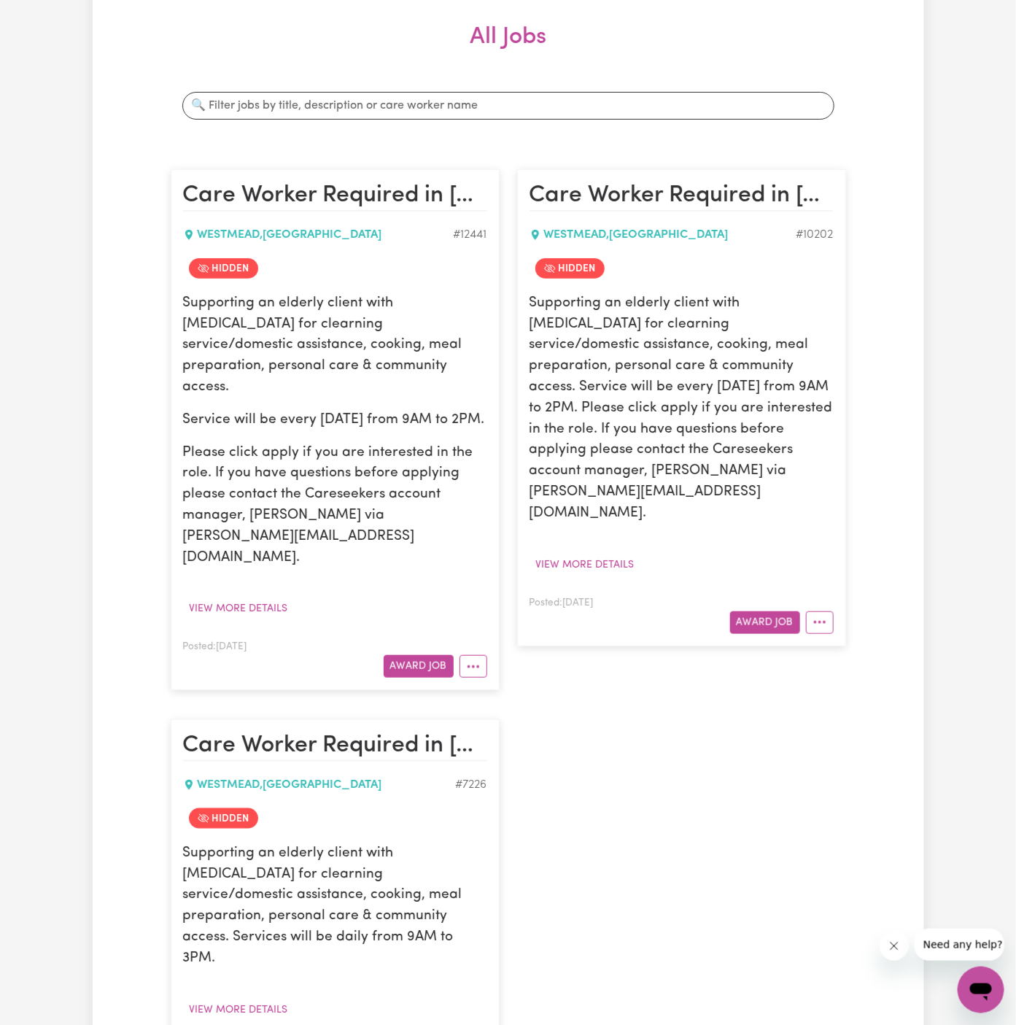
scroll to position [337, 0]
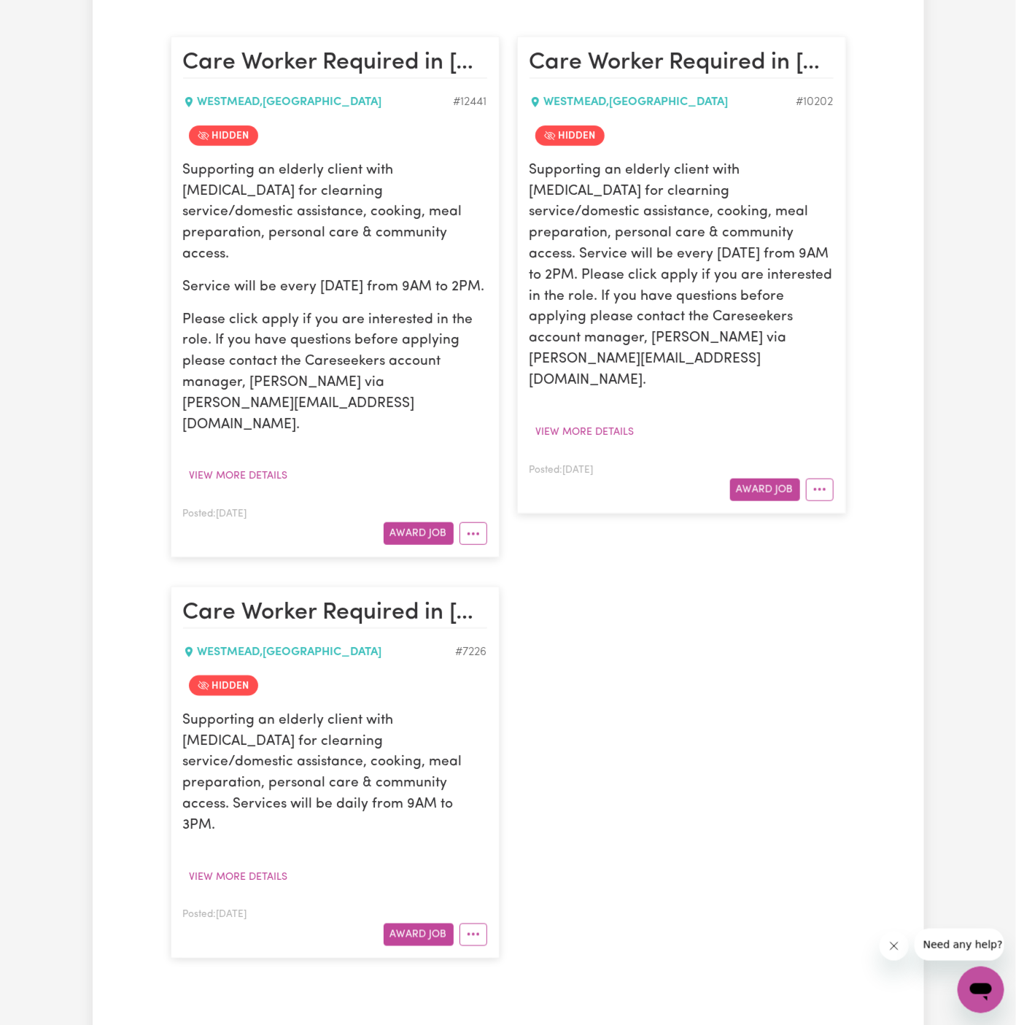
click at [722, 349] on div "Supporting an elderly client with Schizophrenia for clearning service/domestic …" at bounding box center [682, 302] width 304 height 283
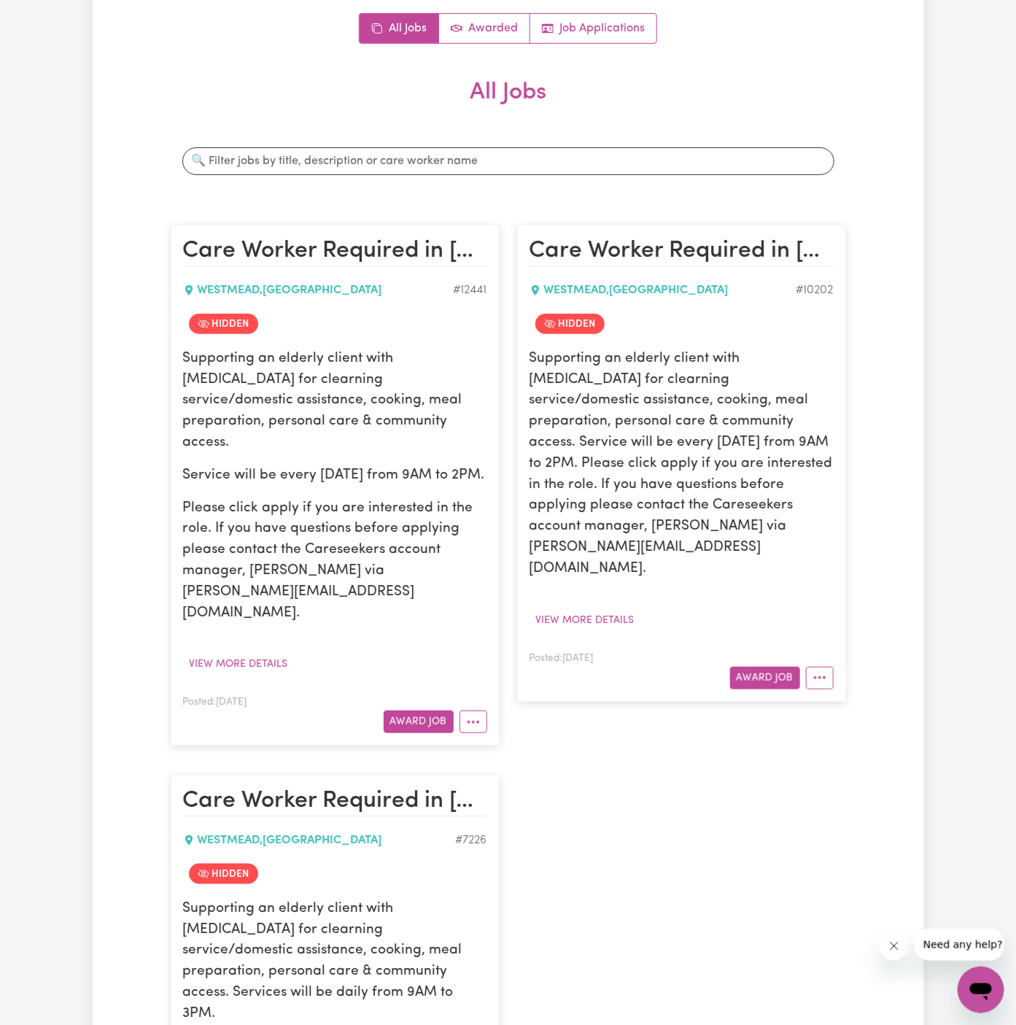
scroll to position [0, 0]
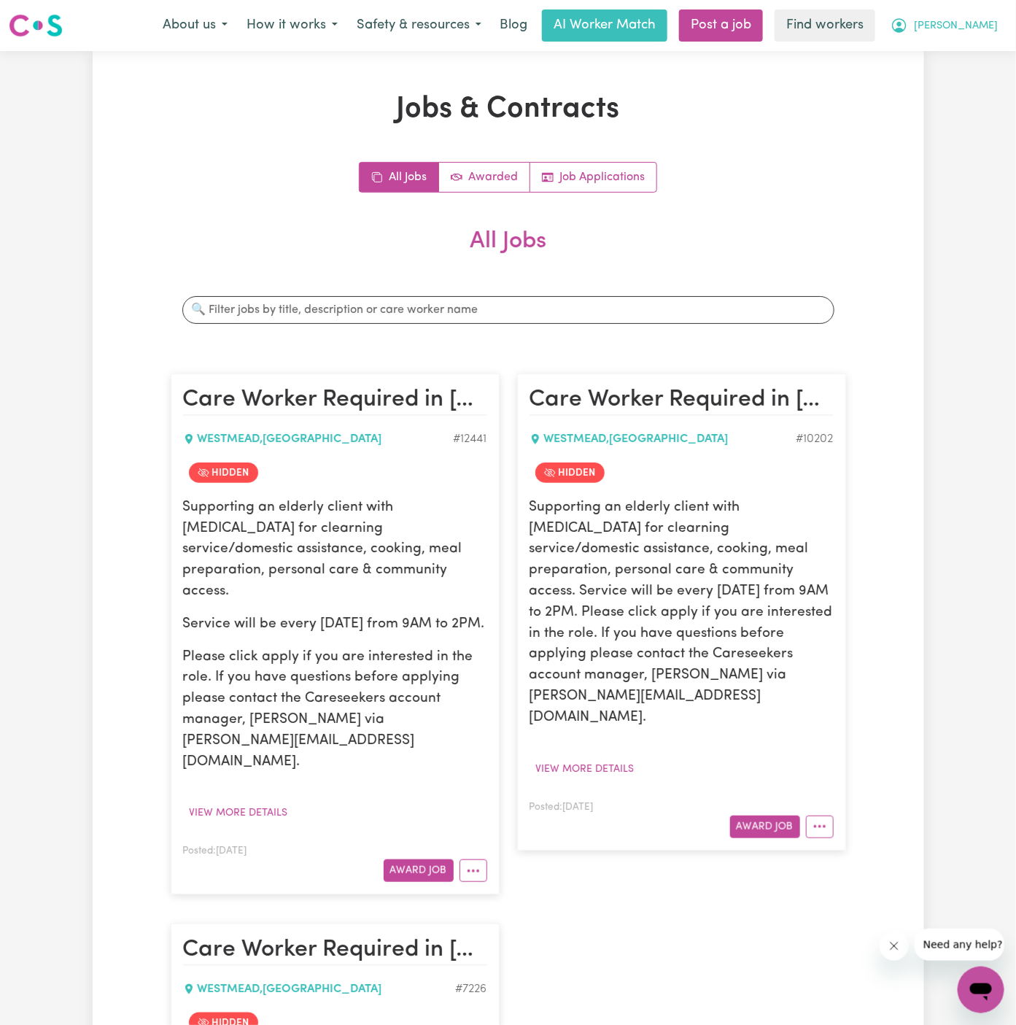
click at [983, 23] on span "[PERSON_NAME]" at bounding box center [956, 26] width 84 height 16
click at [983, 43] on link "My Dashboard" at bounding box center [949, 57] width 115 height 28
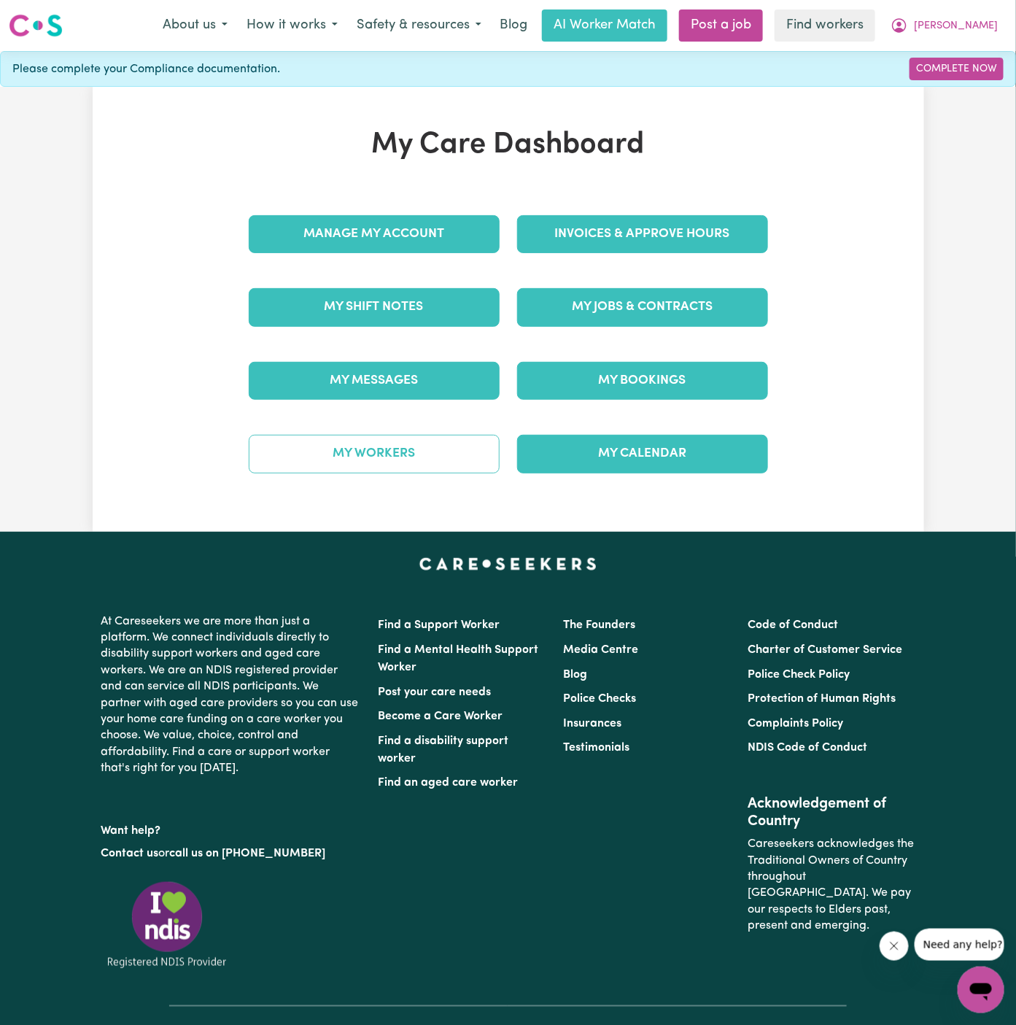
click at [451, 466] on link "My Workers" at bounding box center [374, 454] width 251 height 38
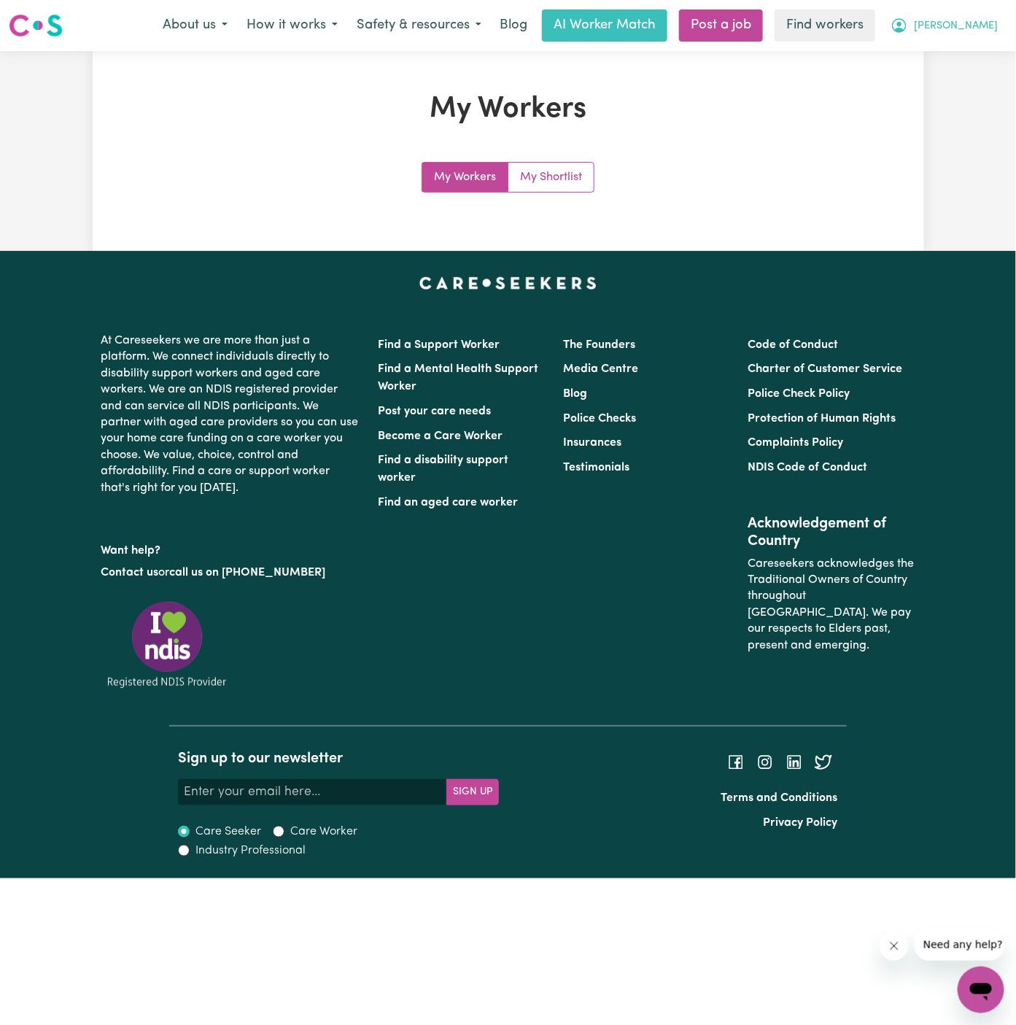
click at [998, 26] on button "[PERSON_NAME]" at bounding box center [944, 25] width 126 height 31
click at [994, 49] on link "My Dashboard" at bounding box center [949, 57] width 115 height 28
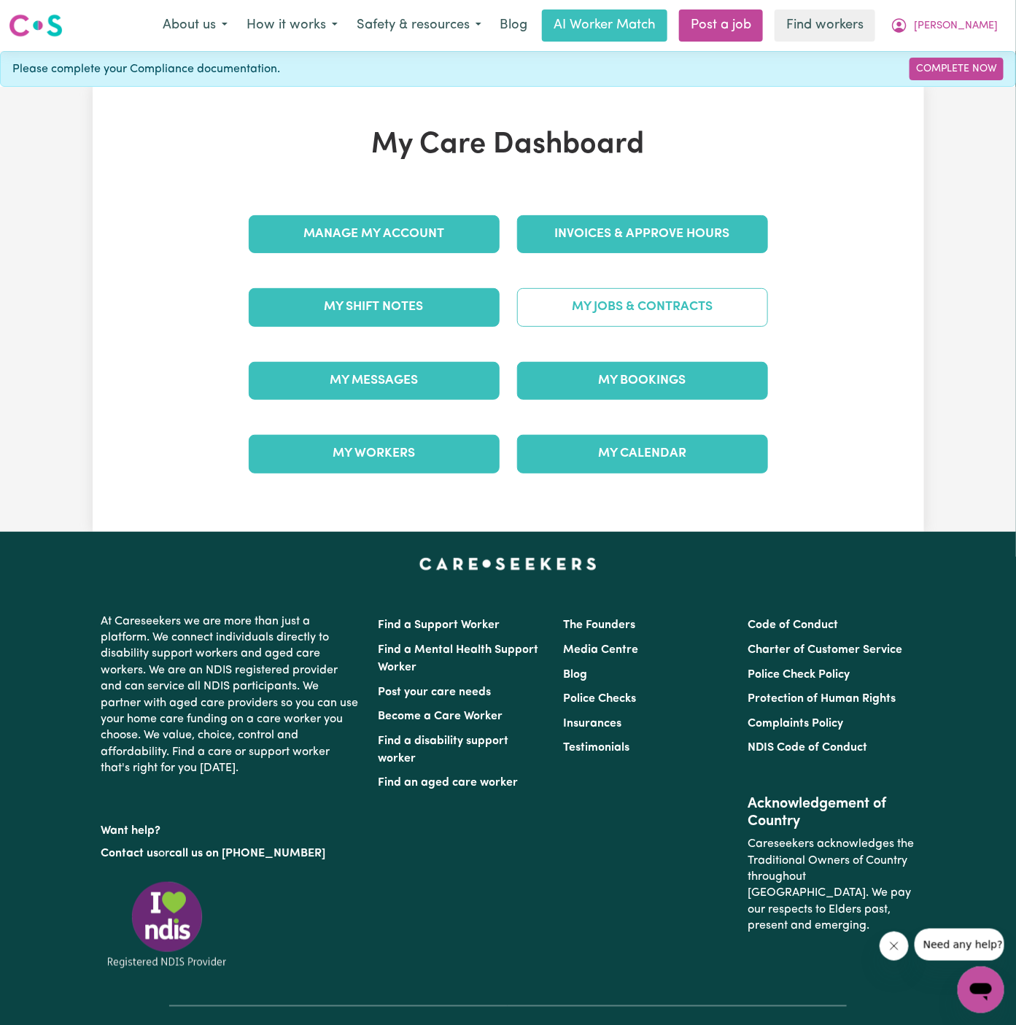
click at [684, 304] on link "My Jobs & Contracts" at bounding box center [642, 307] width 251 height 38
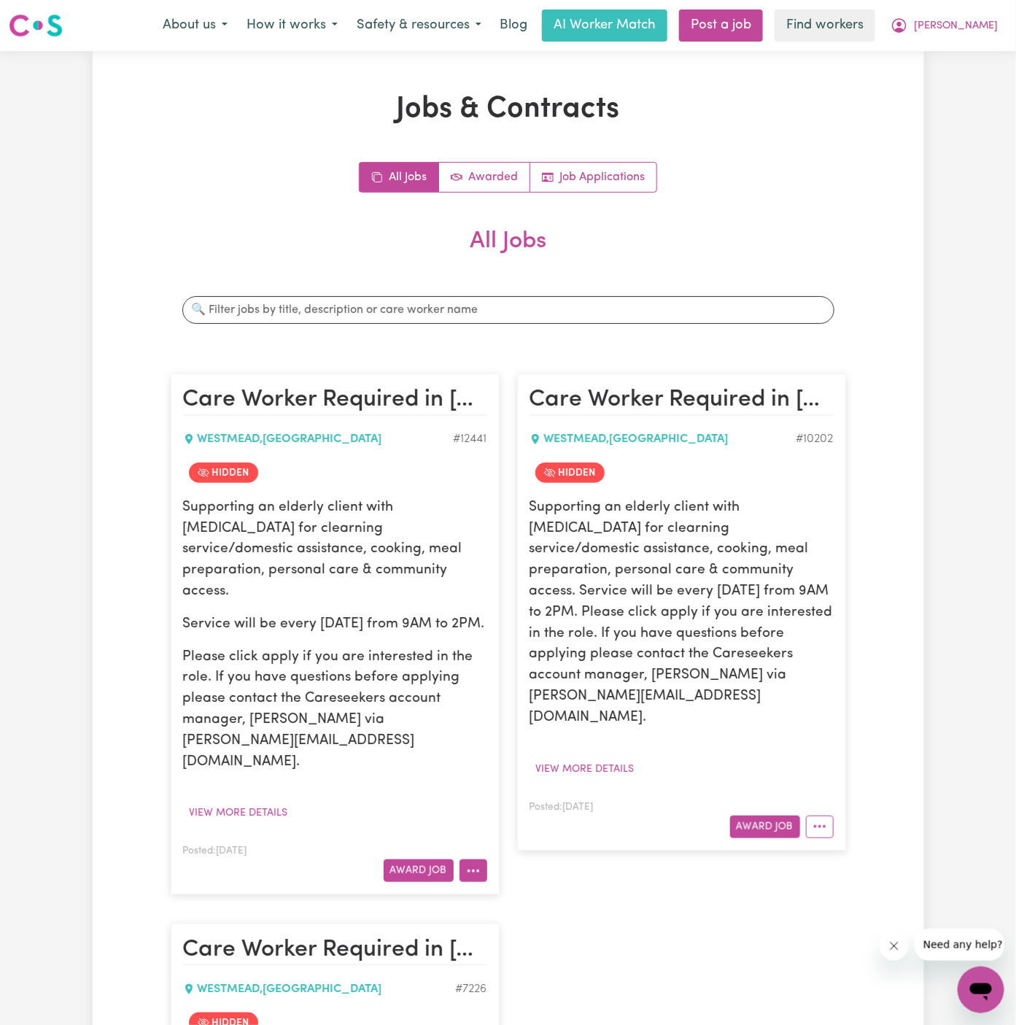
click at [473, 864] on icon "More options" at bounding box center [473, 871] width 15 height 15
click at [517, 682] on link "View/Edit Contract" at bounding box center [531, 691] width 142 height 29
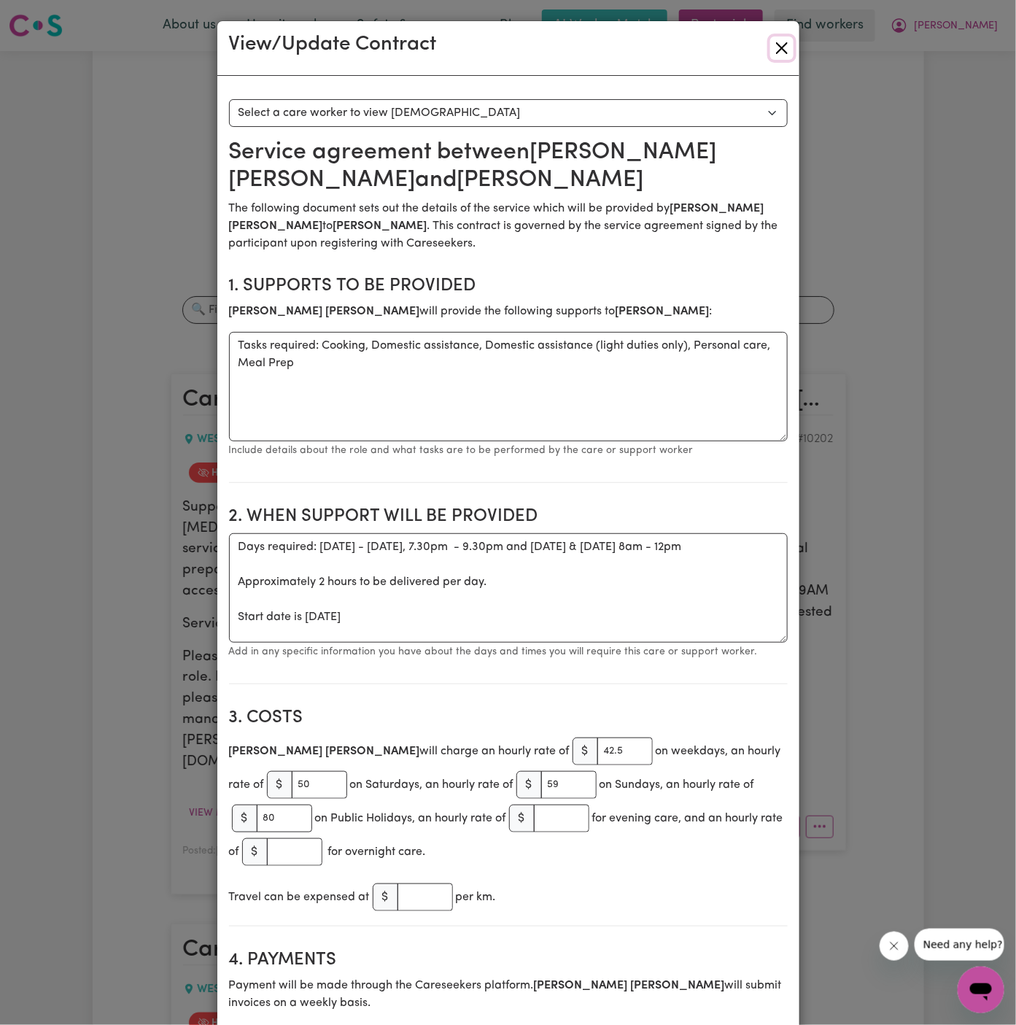
click at [782, 42] on button "Close" at bounding box center [782, 47] width 23 height 23
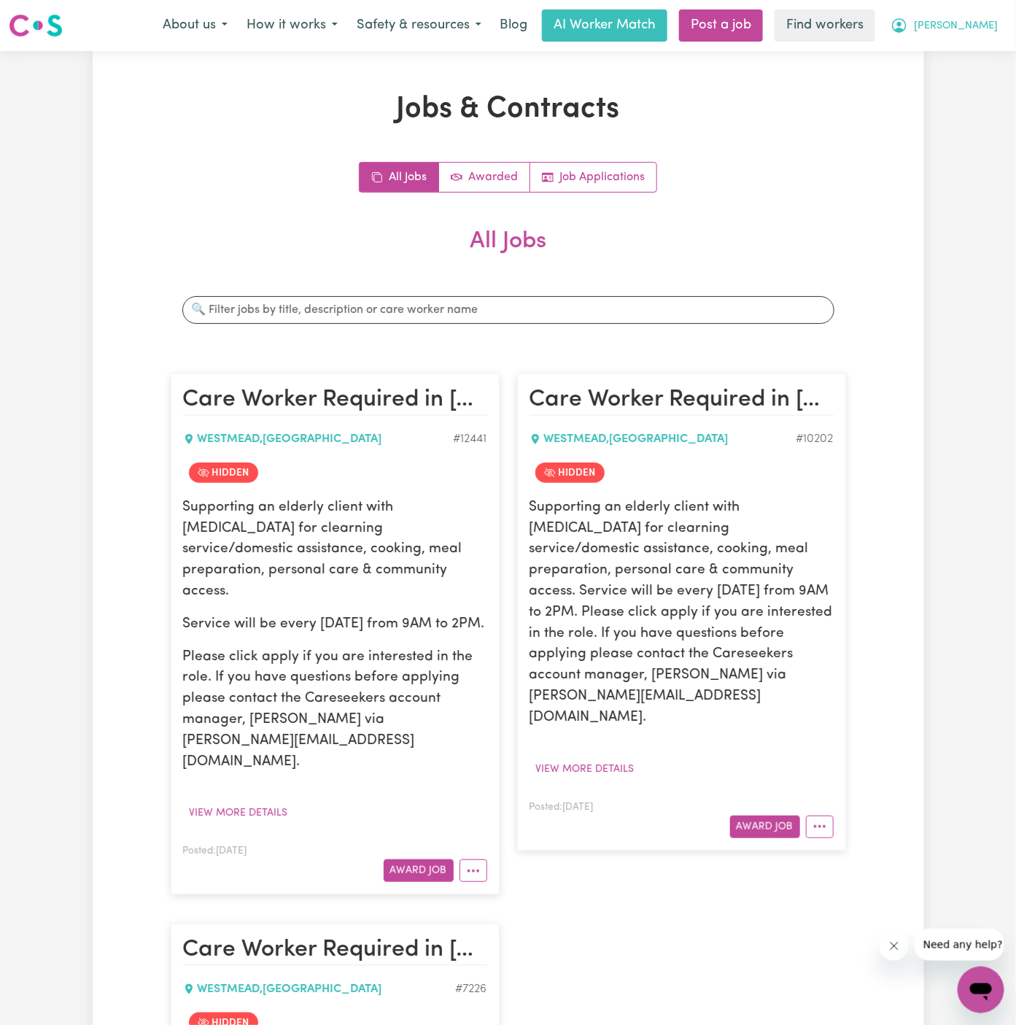
click at [1000, 29] on button "[PERSON_NAME]" at bounding box center [944, 25] width 126 height 31
click at [981, 80] on link "Logout" at bounding box center [949, 84] width 115 height 28
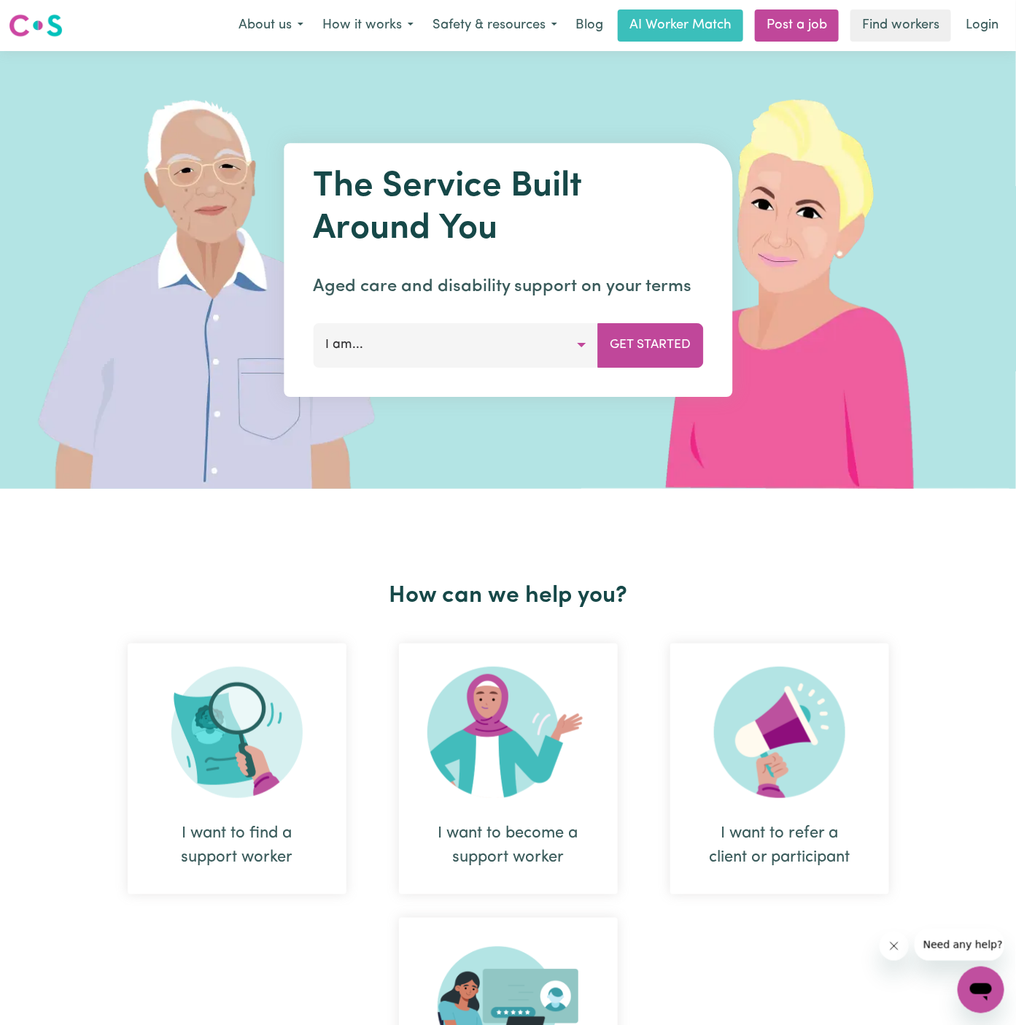
click at [982, 41] on div "Menu About us How it works Safety & resources Blog AI Worker Match Post a job F…" at bounding box center [508, 26] width 1016 height 34
click at [989, 13] on link "Login" at bounding box center [982, 25] width 50 height 32
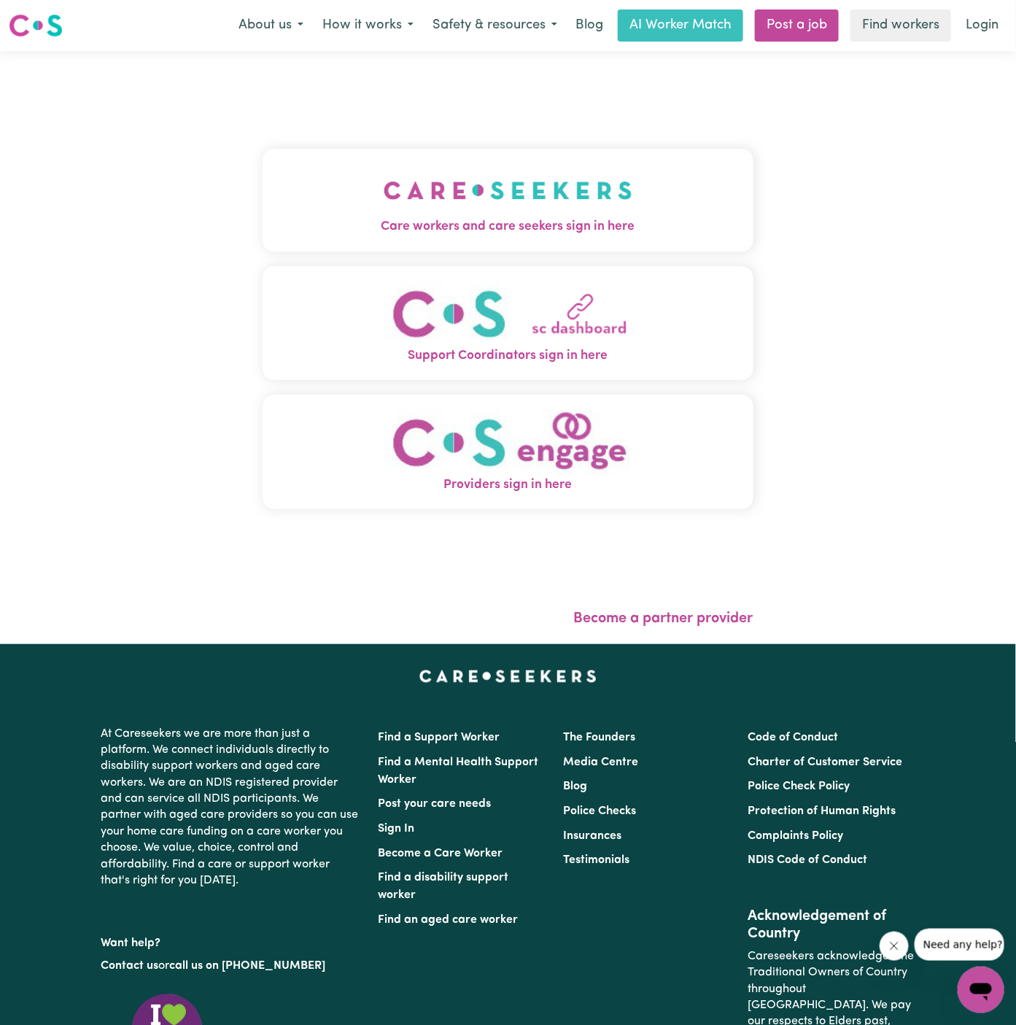
click at [447, 194] on img "Care workers and care seekers sign in here" at bounding box center [508, 190] width 249 height 54
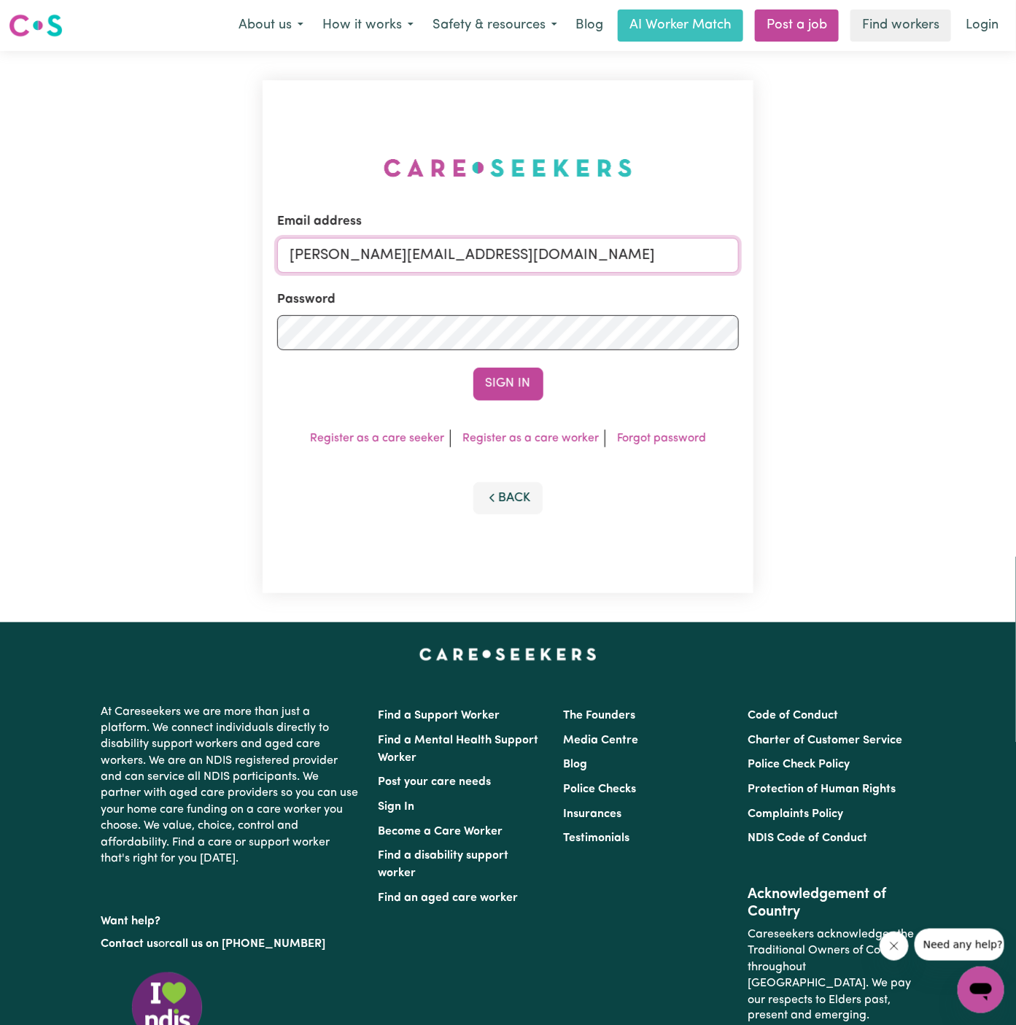
click at [579, 240] on input "dyan@careseekers.com.au" at bounding box center [508, 255] width 462 height 35
drag, startPoint x: 362, startPoint y: 256, endPoint x: 1197, endPoint y: 296, distance: 835.7
click at [1016, 296] on html "Menu About us How it works Safety & resources Blog AI Worker Match Post a job F…" at bounding box center [508, 625] width 1016 height 1250
type input "superuser~ShirleyBrewerVC@careseekers.com.au"
click at [525, 381] on button "Sign In" at bounding box center [509, 384] width 70 height 32
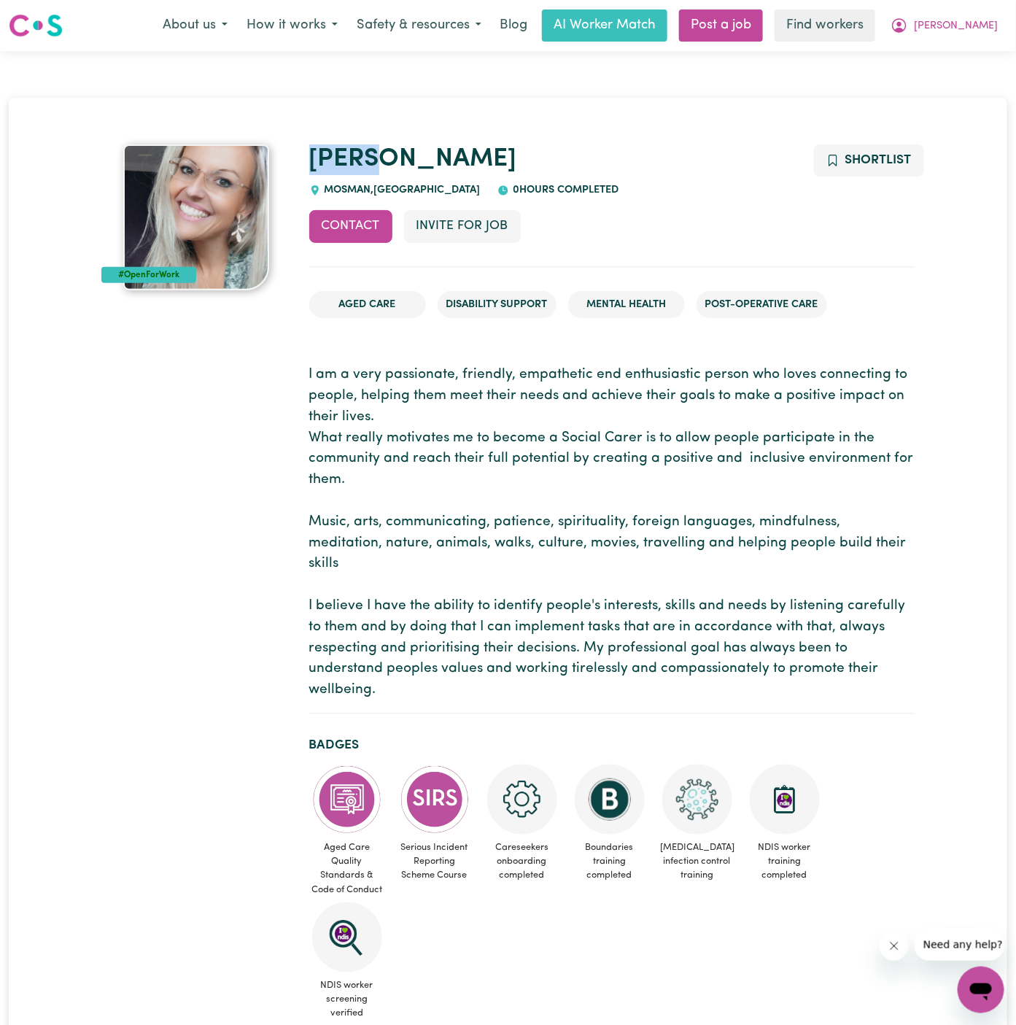
drag, startPoint x: 363, startPoint y: 165, endPoint x: 304, endPoint y: 164, distance: 58.4
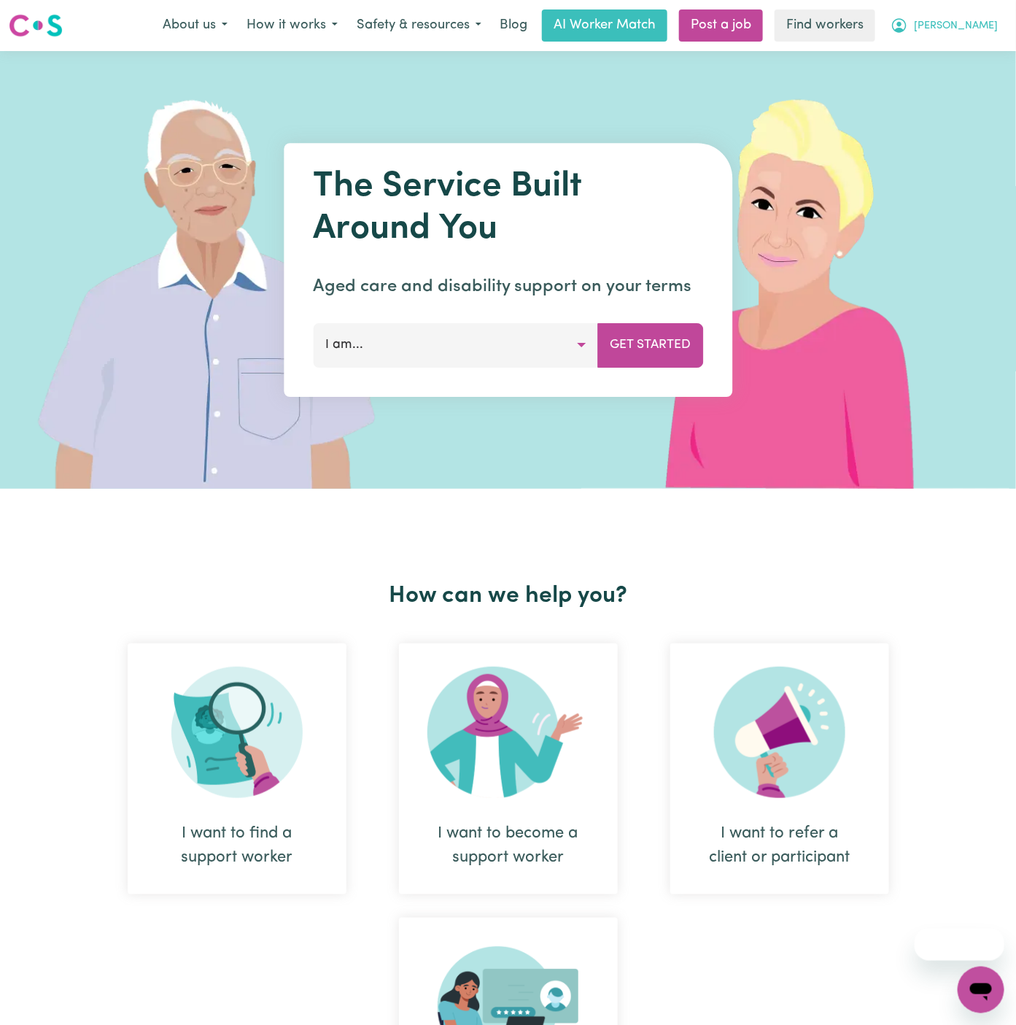
click at [982, 32] on span "[PERSON_NAME]" at bounding box center [956, 26] width 84 height 16
click at [967, 76] on link "Logout" at bounding box center [949, 84] width 115 height 28
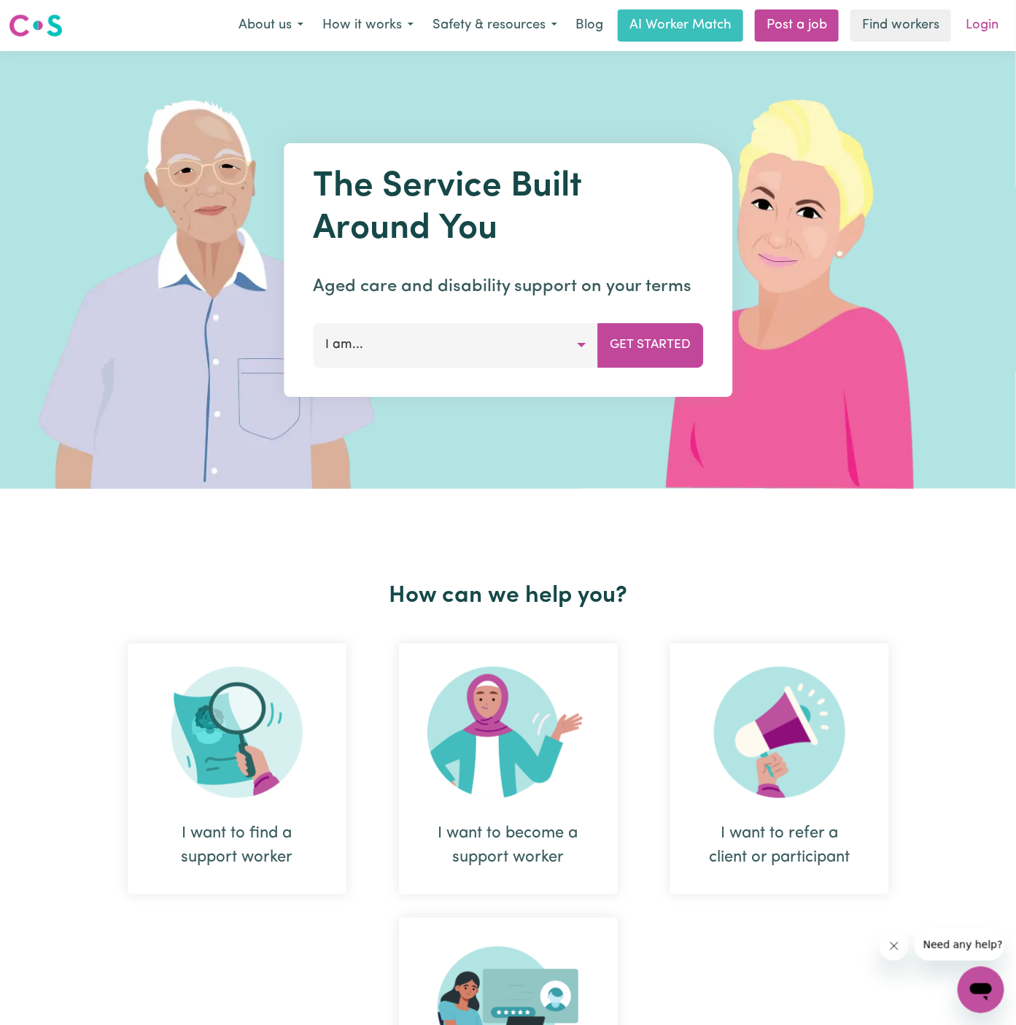
click at [995, 28] on link "Login" at bounding box center [982, 25] width 50 height 32
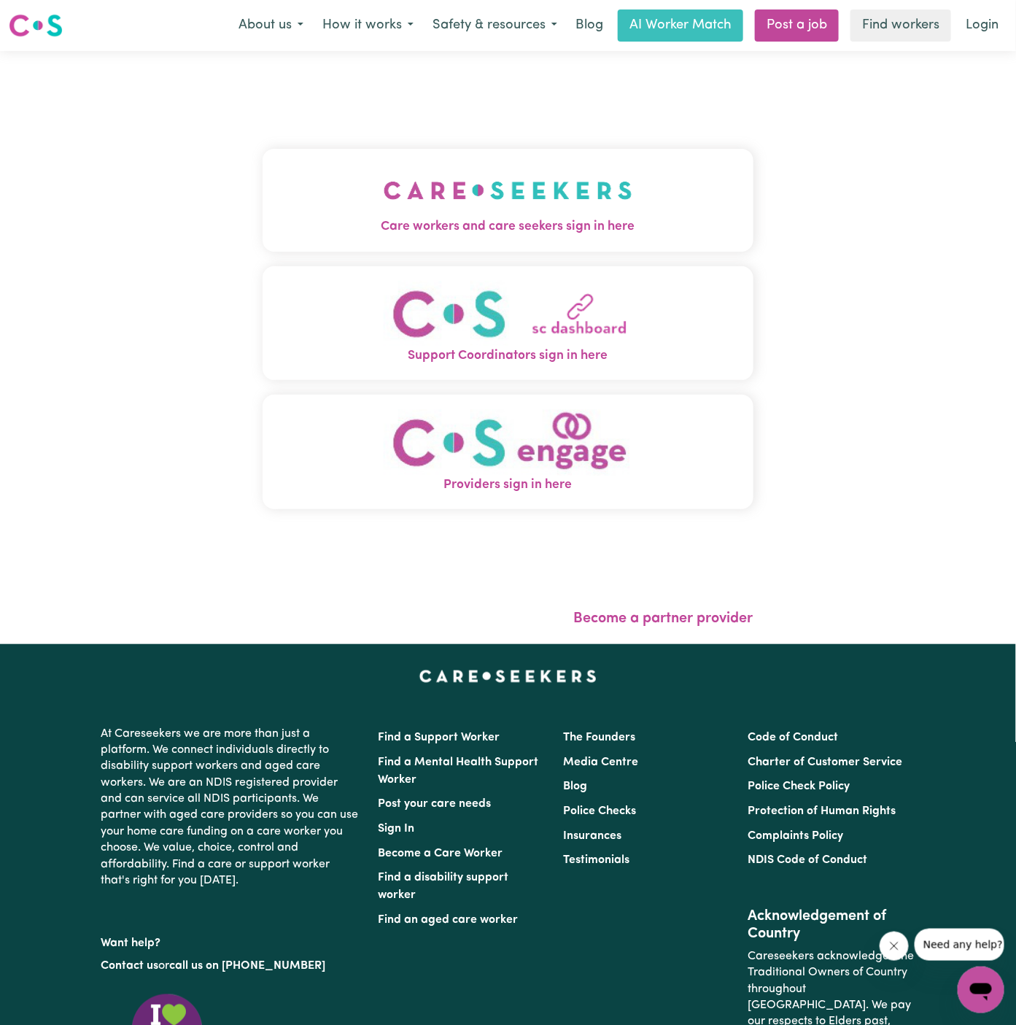
click at [535, 208] on img "Care workers and care seekers sign in here" at bounding box center [508, 190] width 249 height 54
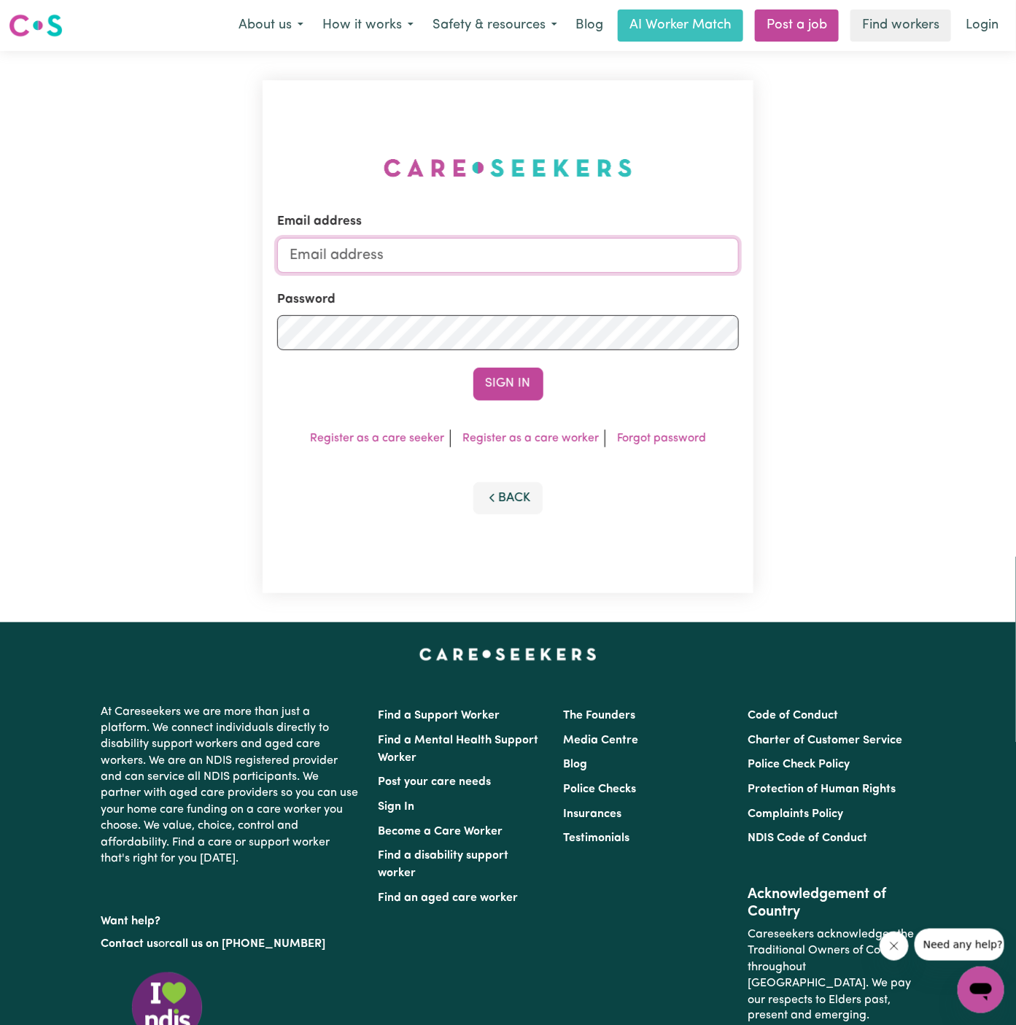
type input "dyan@careseekers.com.au"
click at [520, 380] on button "Sign In" at bounding box center [509, 384] width 70 height 32
